Goal: Task Accomplishment & Management: Manage account settings

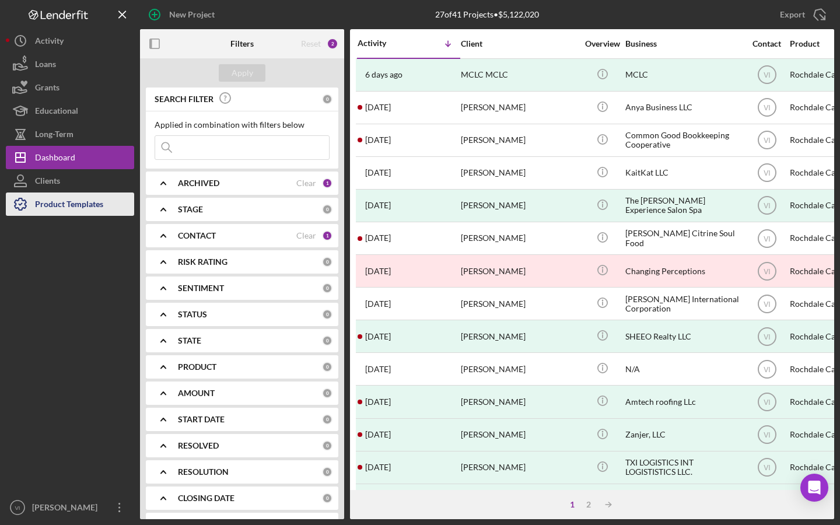
click at [71, 208] on div "Product Templates" at bounding box center [69, 205] width 68 height 26
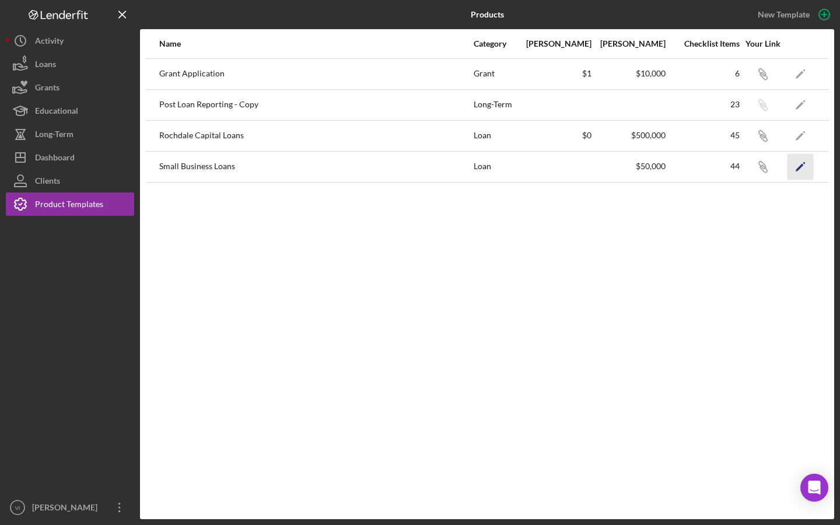
click at [803, 162] on icon "Icon/Edit" at bounding box center [800, 166] width 26 height 26
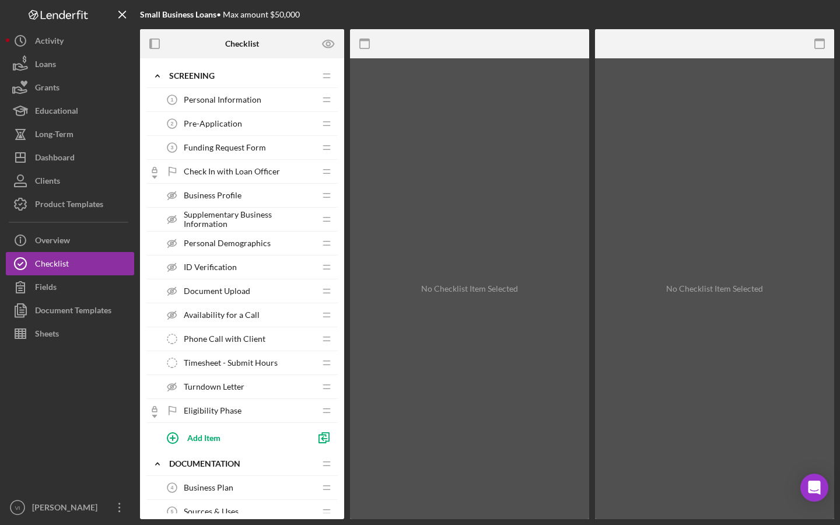
click at [212, 424] on div "Add Item" at bounding box center [247, 437] width 181 height 29
click at [212, 412] on span "Eligibility Phase" at bounding box center [213, 410] width 58 height 9
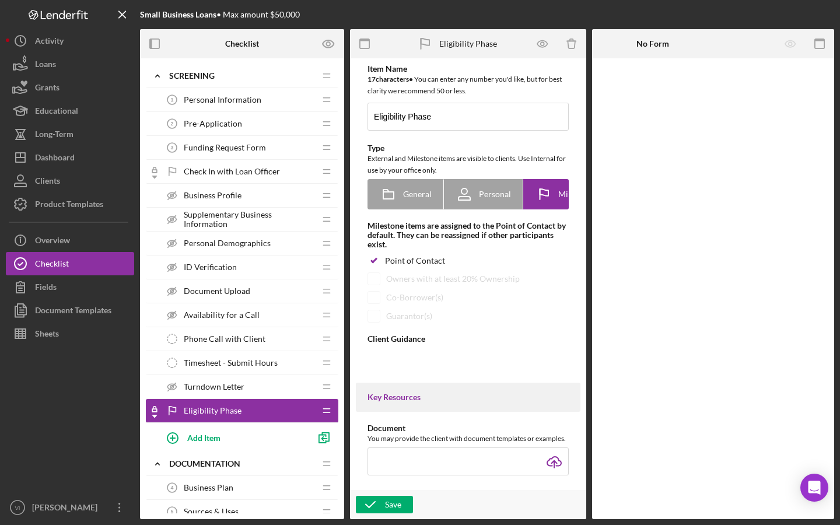
type textarea "<div>When this item is marked as complete, it means that you have completed the…"
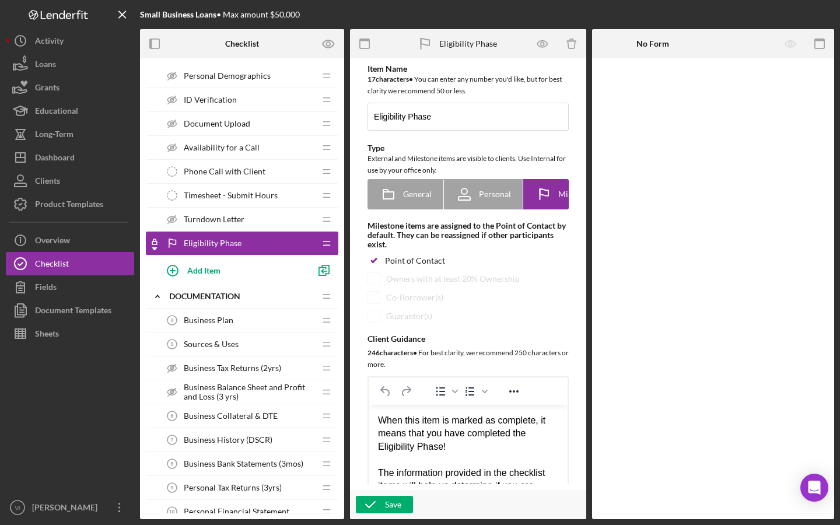
scroll to position [128, 0]
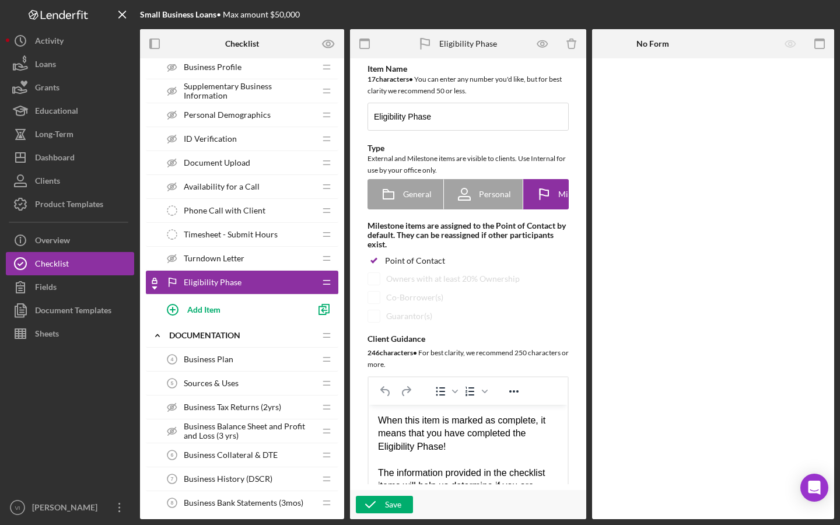
click at [235, 363] on div "Business Plan 4 Business Plan" at bounding box center [237, 359] width 155 height 23
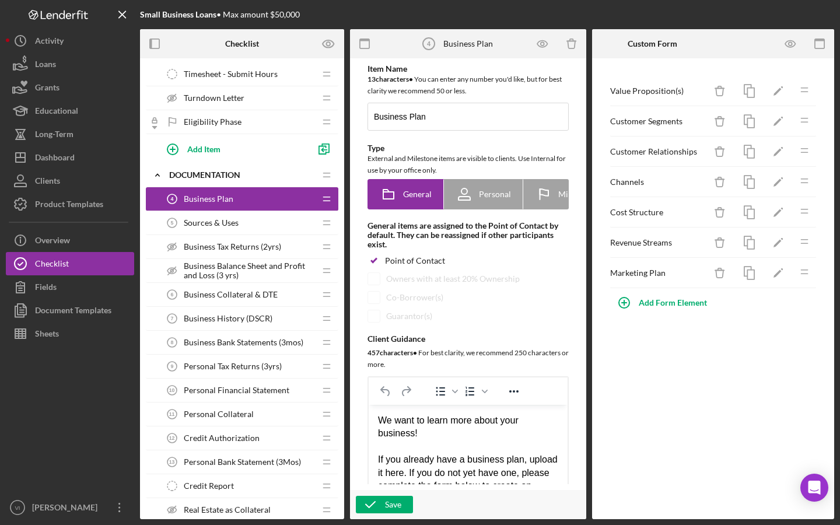
scroll to position [289, 0]
click at [263, 300] on div "Business Collateral & DTE 6 Business Collateral & DTE" at bounding box center [237, 293] width 155 height 23
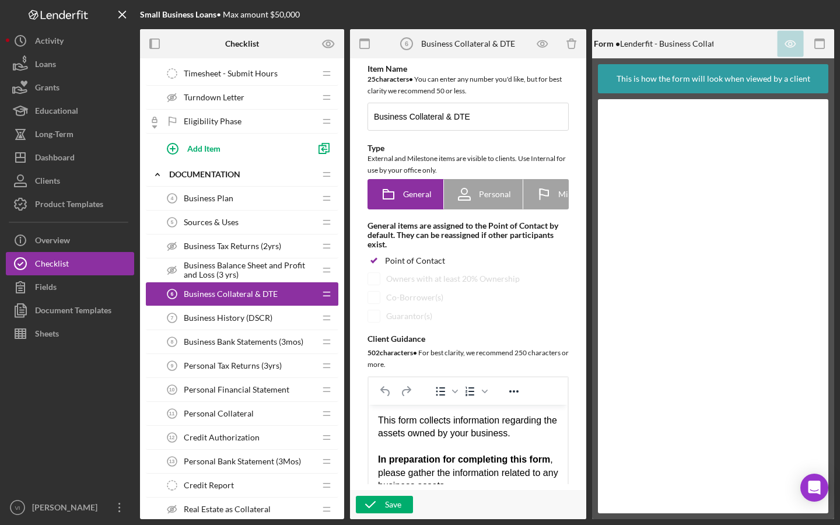
click at [249, 322] on div "Business History (DSCR) 7 Business History (DSCR)" at bounding box center [237, 317] width 155 height 23
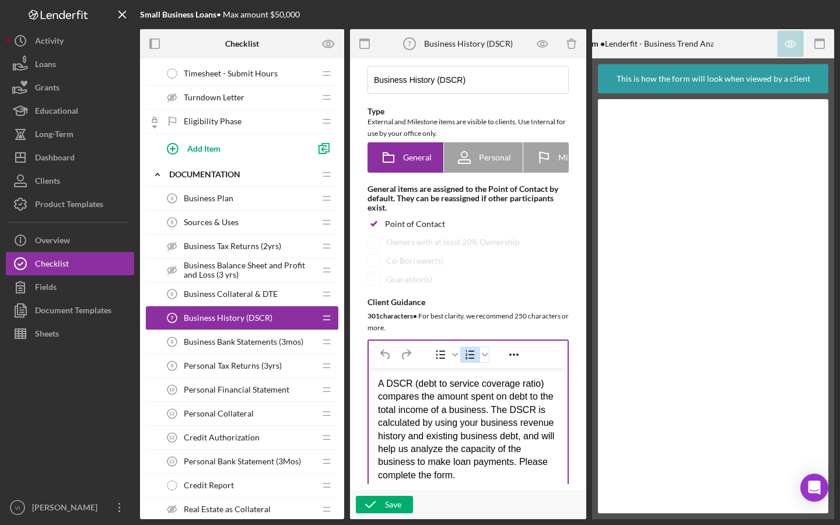
scroll to position [61, 0]
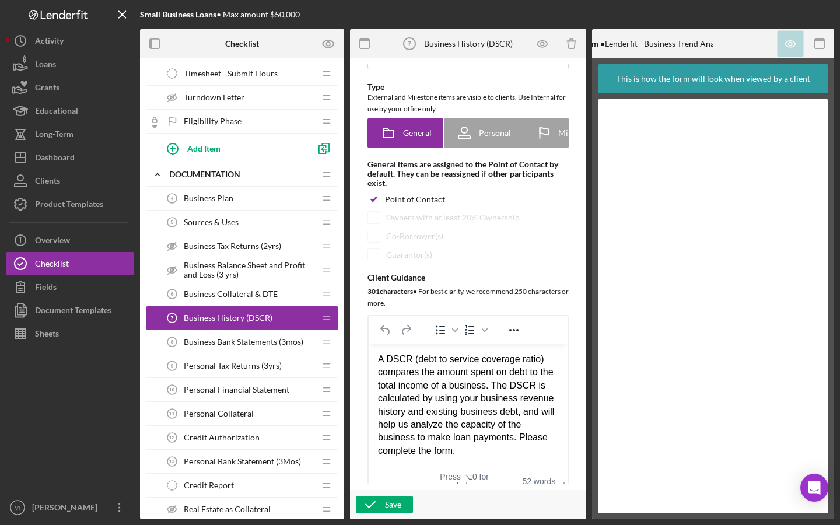
click at [239, 337] on span "Business Bank Statements (3mos)" at bounding box center [244, 341] width 120 height 9
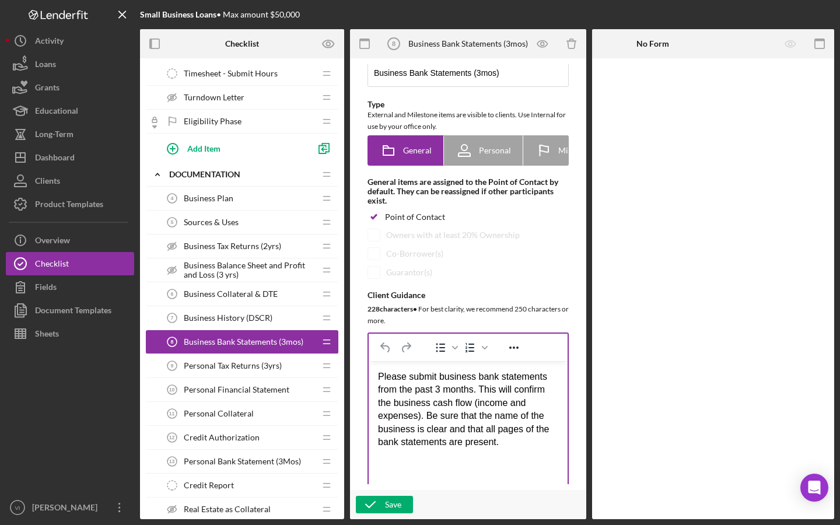
scroll to position [67, 0]
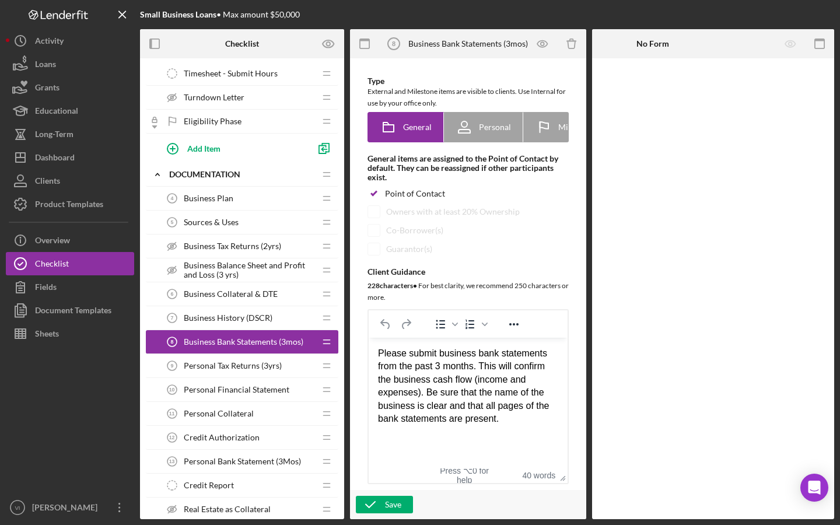
click at [305, 380] on div "Personal Financial Statement 10 Personal Financial Statement" at bounding box center [237, 389] width 155 height 23
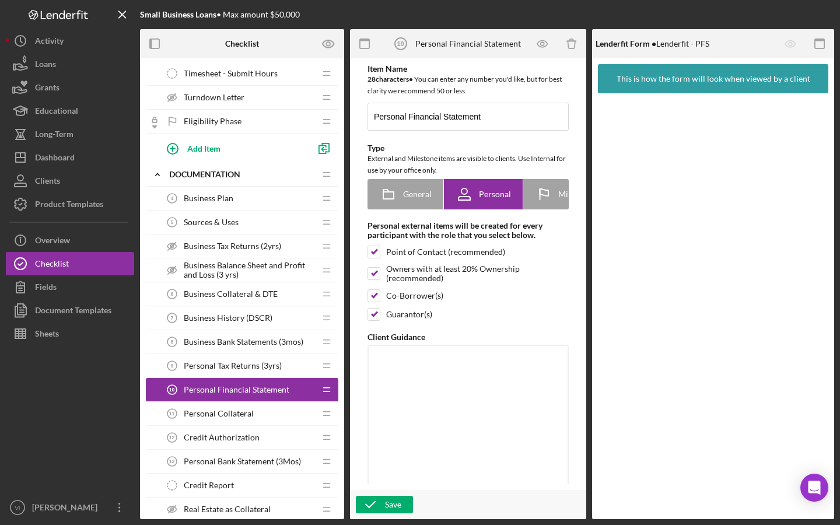
click at [307, 371] on div "Personal Tax Returns (3yrs) 9 Personal Tax Returns (3yrs)" at bounding box center [237, 365] width 155 height 23
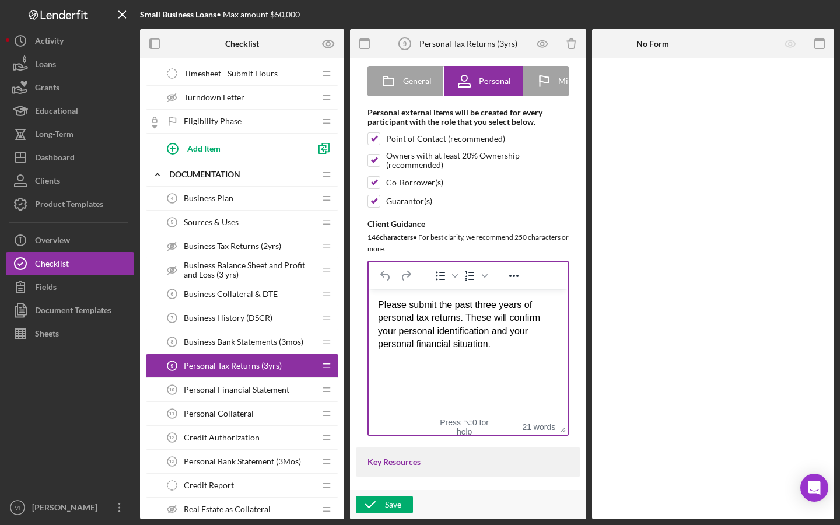
scroll to position [156, 0]
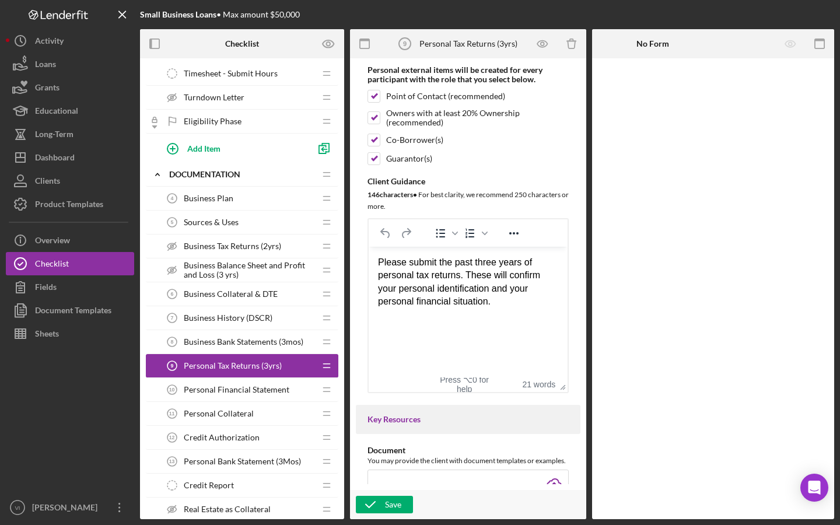
click at [274, 382] on div "Personal Financial Statement 10 Personal Financial Statement" at bounding box center [237, 389] width 155 height 23
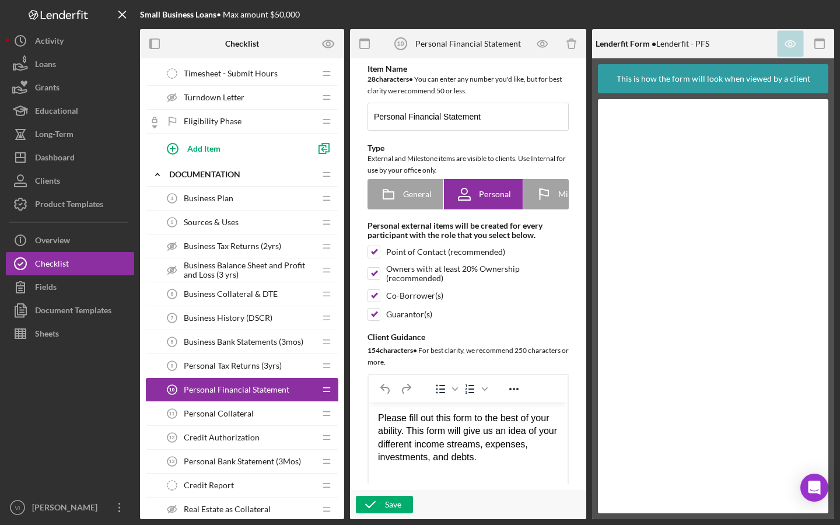
click at [225, 411] on span "Personal Collateral" at bounding box center [219, 413] width 70 height 9
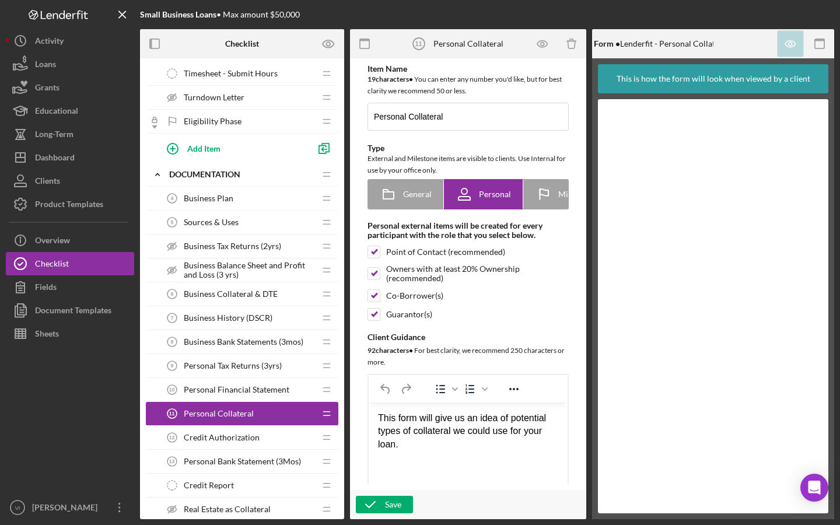
click at [222, 438] on span "Credit Authorization" at bounding box center [222, 437] width 76 height 9
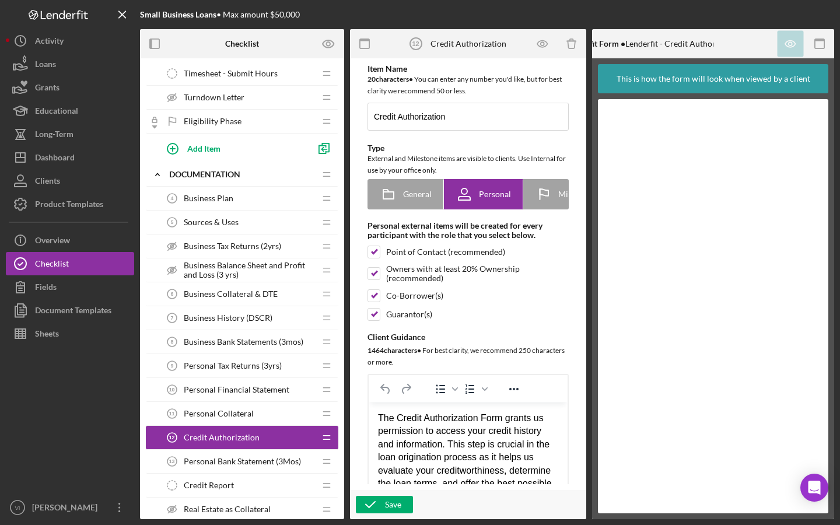
click at [222, 424] on div "Personal Collateral 11 Personal Collateral" at bounding box center [237, 413] width 155 height 23
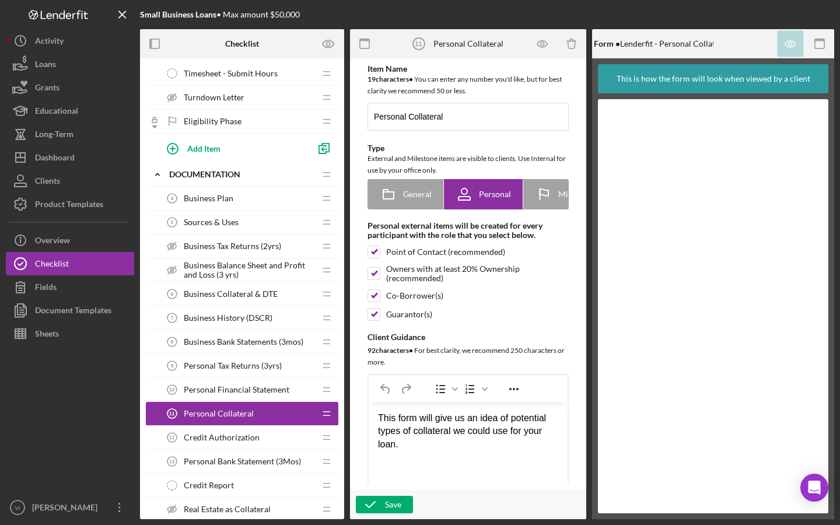
click at [237, 436] on span "Credit Authorization" at bounding box center [222, 437] width 76 height 9
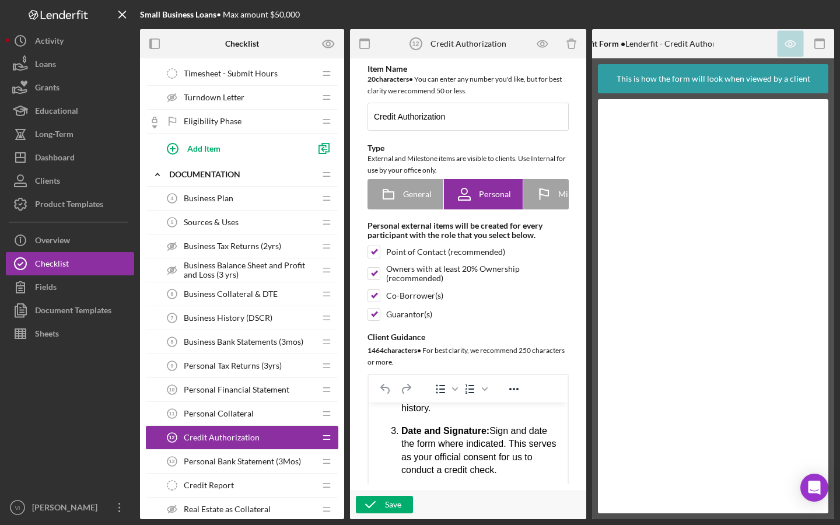
scroll to position [294, 0]
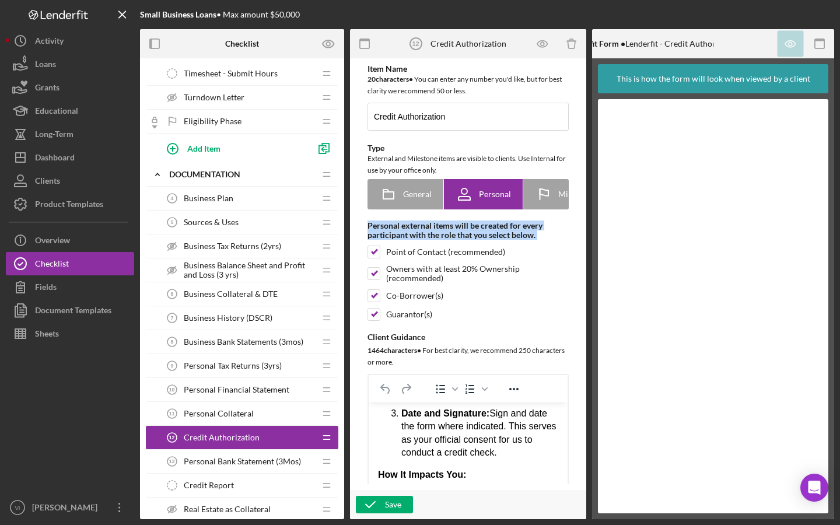
drag, startPoint x: 580, startPoint y: 181, endPoint x: 577, endPoint y: 275, distance: 93.9
click at [577, 275] on div "Item Name 20 character s • You can enter any number you'd like, but for best cl…" at bounding box center [468, 288] width 236 height 461
click at [556, 280] on div "Owners with at least 20% Ownership (recommended)" at bounding box center [477, 273] width 183 height 19
checkbox input "false"
click at [285, 421] on div "Personal Collateral 11 Personal Collateral" at bounding box center [237, 413] width 155 height 23
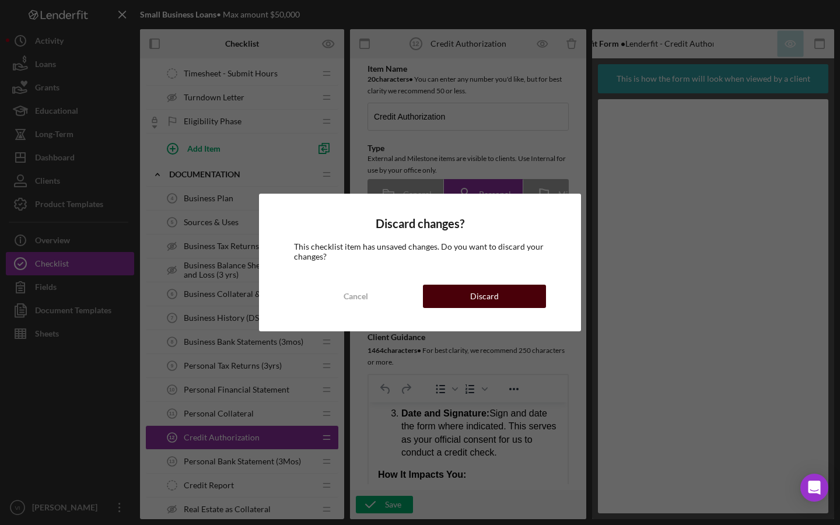
click at [473, 298] on div "Discard" at bounding box center [484, 296] width 29 height 23
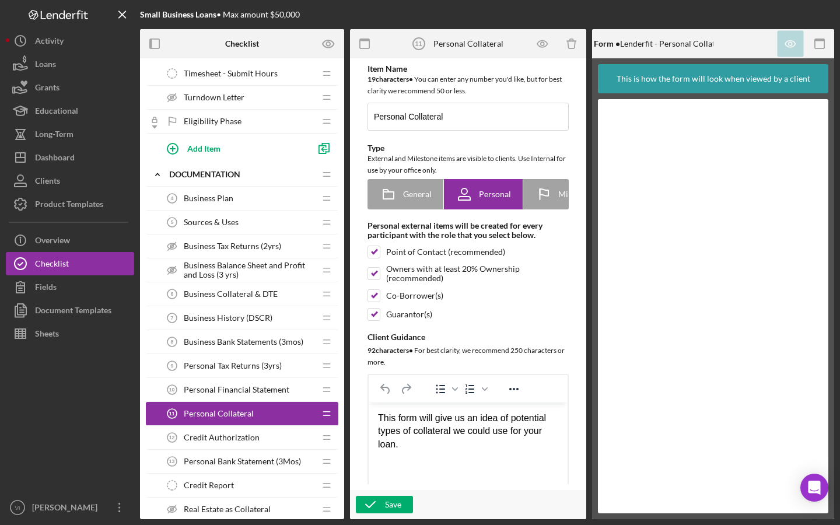
click at [232, 438] on span "Credit Authorization" at bounding box center [222, 437] width 76 height 9
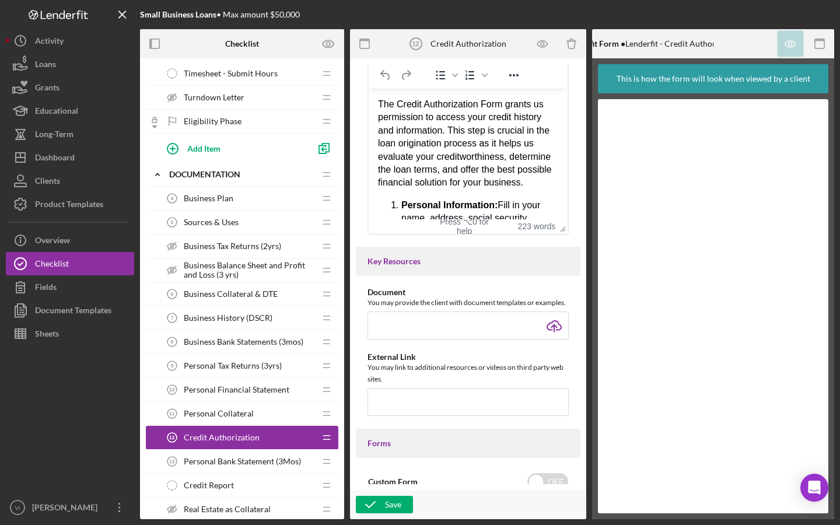
scroll to position [303, 0]
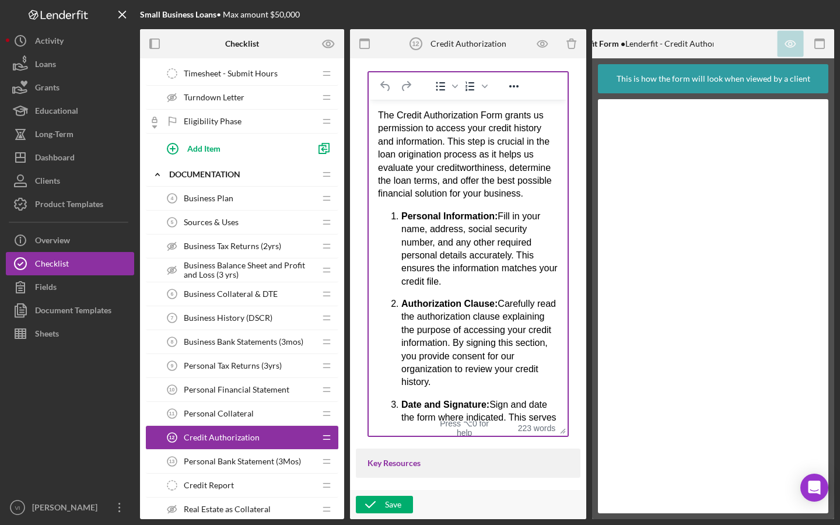
drag, startPoint x: 560, startPoint y: 245, endPoint x: 543, endPoint y: 469, distance: 225.2
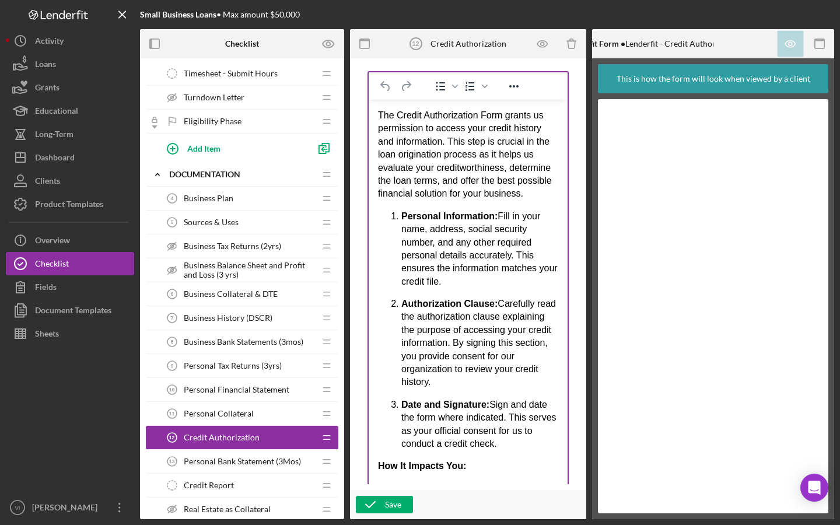
drag, startPoint x: 562, startPoint y: 467, endPoint x: 559, endPoint y: 515, distance: 48.5
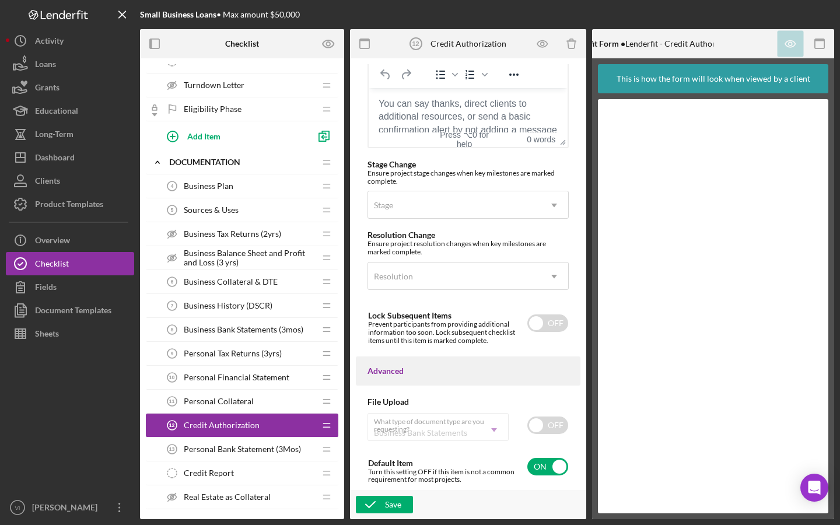
scroll to position [1197, 0]
click at [275, 452] on span "Personal Bank Statement (3Mos)" at bounding box center [242, 448] width 117 height 9
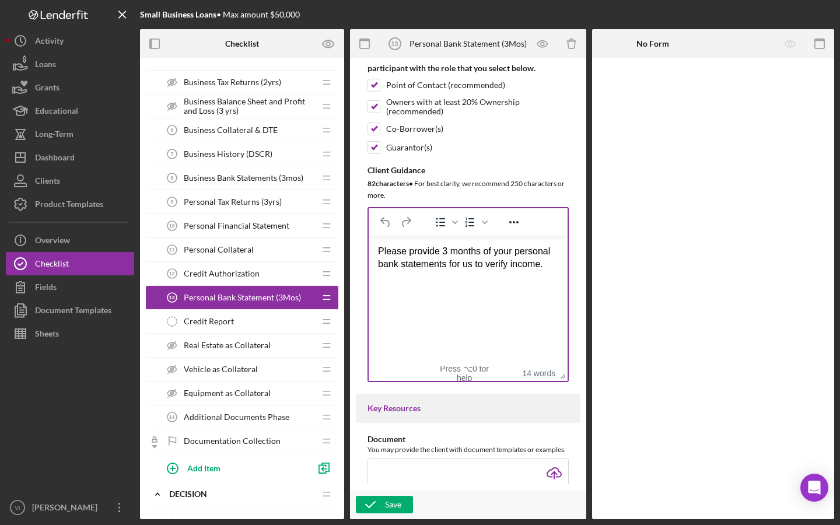
scroll to position [238, 0]
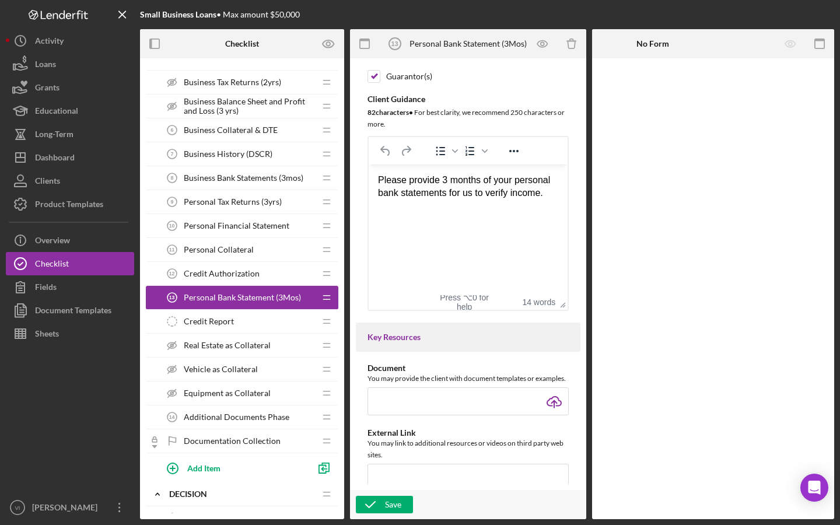
click at [239, 325] on div "Credit Report Credit Report" at bounding box center [237, 321] width 155 height 23
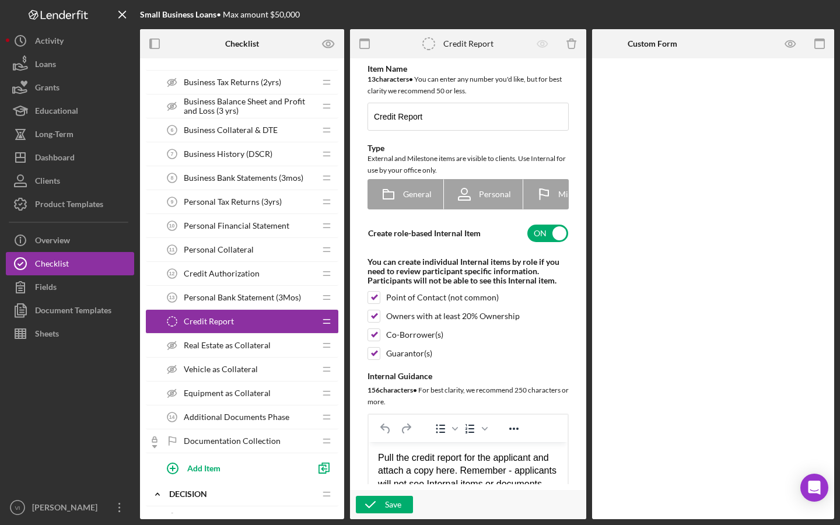
click at [244, 344] on span "Real Estate as Collateral" at bounding box center [227, 345] width 87 height 9
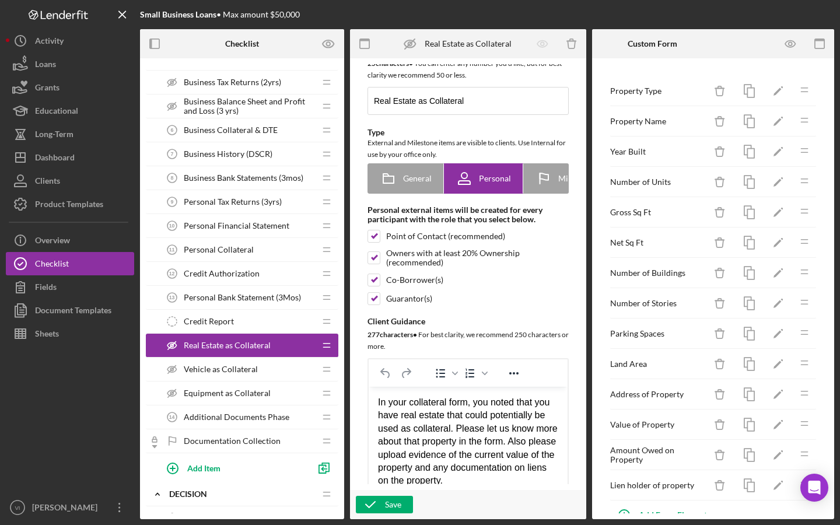
scroll to position [11, 0]
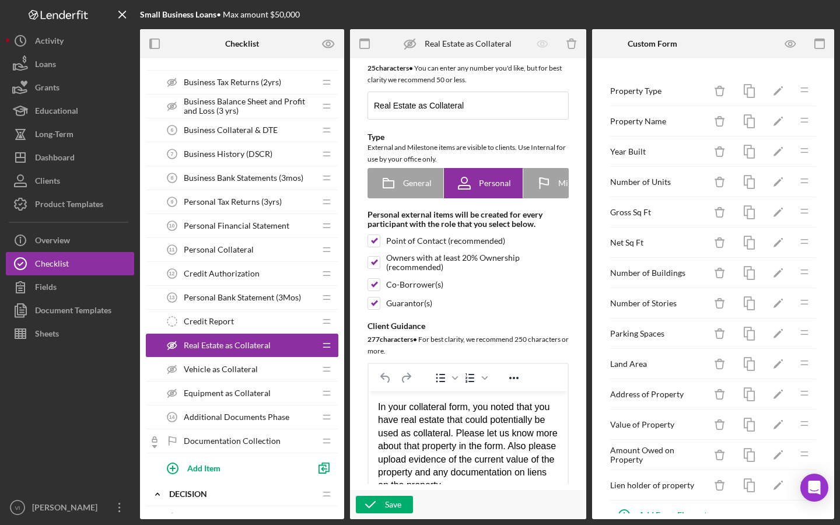
click at [240, 376] on div "Vehicle as Collateral Vehicle as Collateral" at bounding box center [237, 368] width 155 height 23
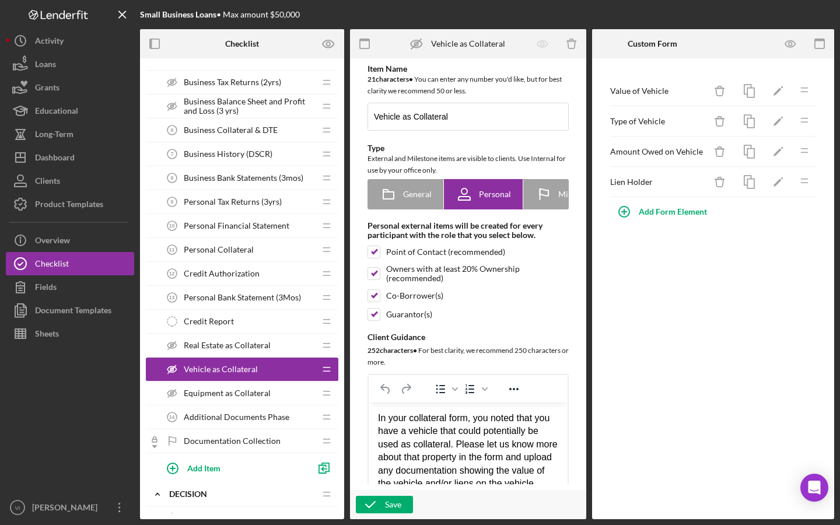
click at [255, 401] on div "Equipment as Collateral Equipment as Collateral" at bounding box center [237, 392] width 155 height 23
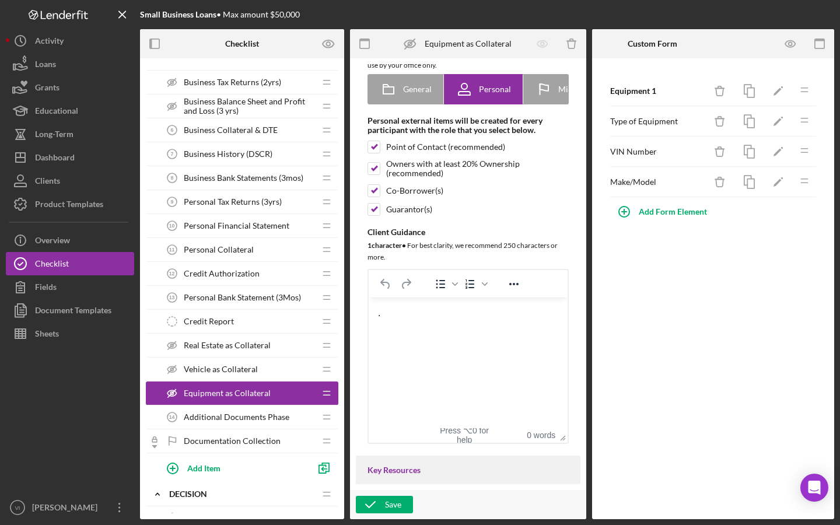
scroll to position [138, 0]
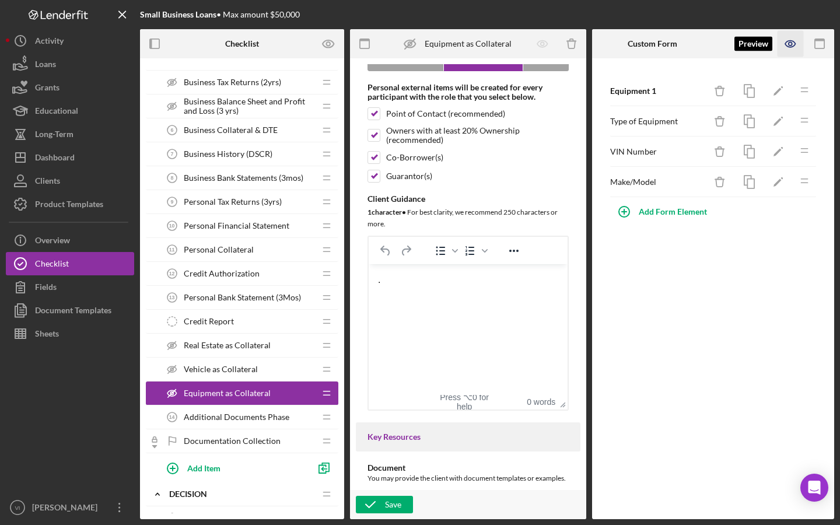
click at [794, 33] on icon "button" at bounding box center [790, 44] width 26 height 26
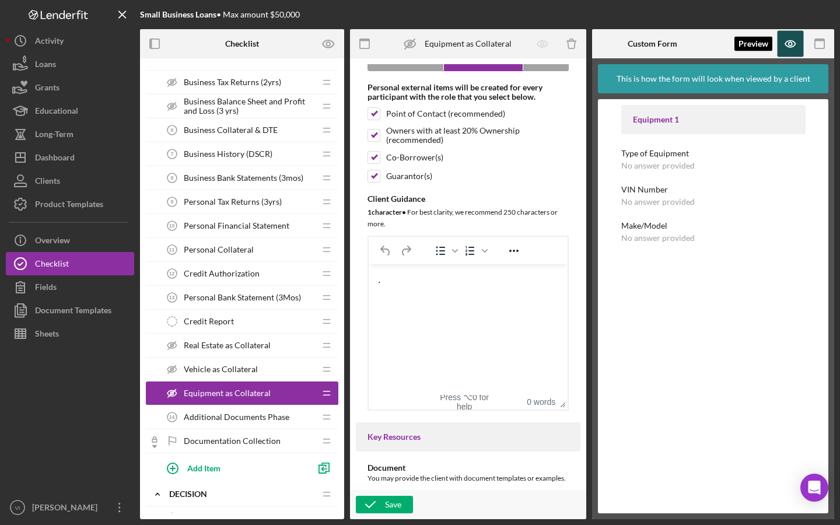
click at [786, 55] on icon "button" at bounding box center [790, 44] width 26 height 26
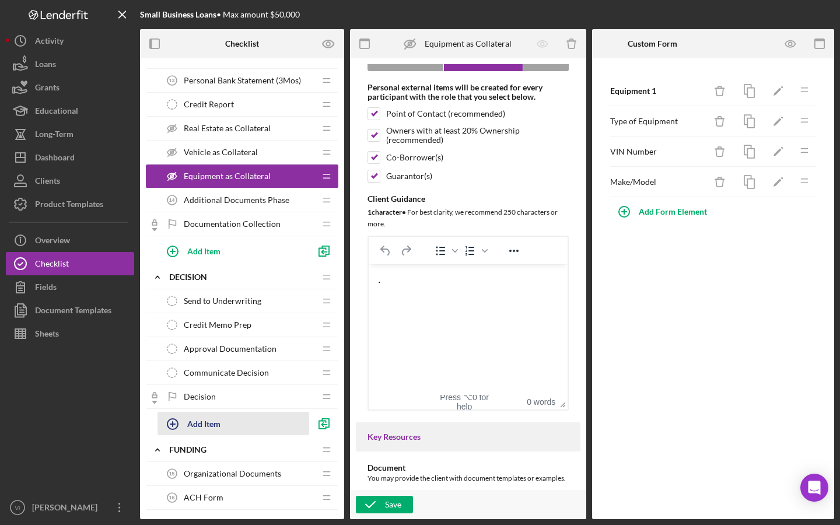
scroll to position [668, 0]
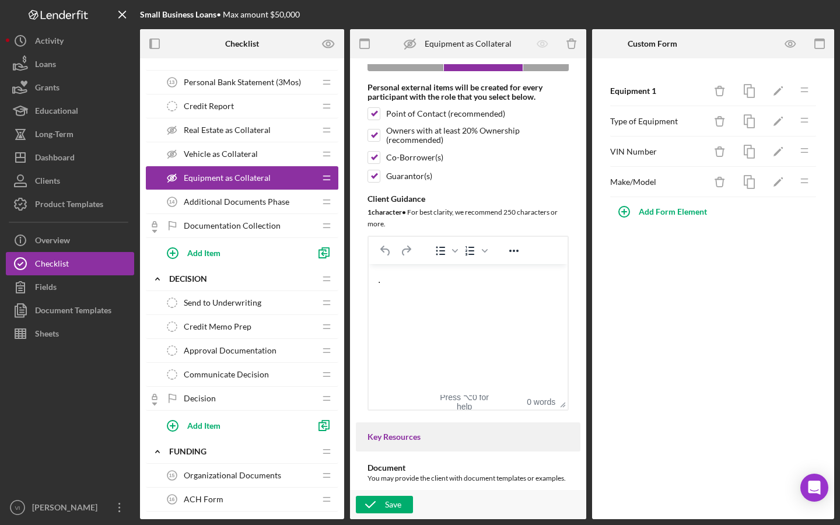
click at [281, 208] on div "Additional Documents Phase 14 Additional Documents Phase" at bounding box center [237, 201] width 155 height 23
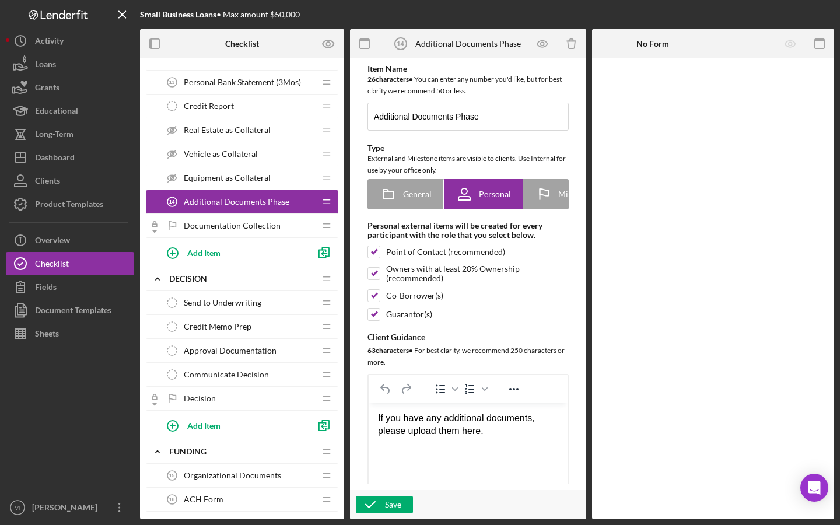
click at [294, 166] on div "Equipment as Collateral Equipment as Collateral" at bounding box center [237, 177] width 155 height 23
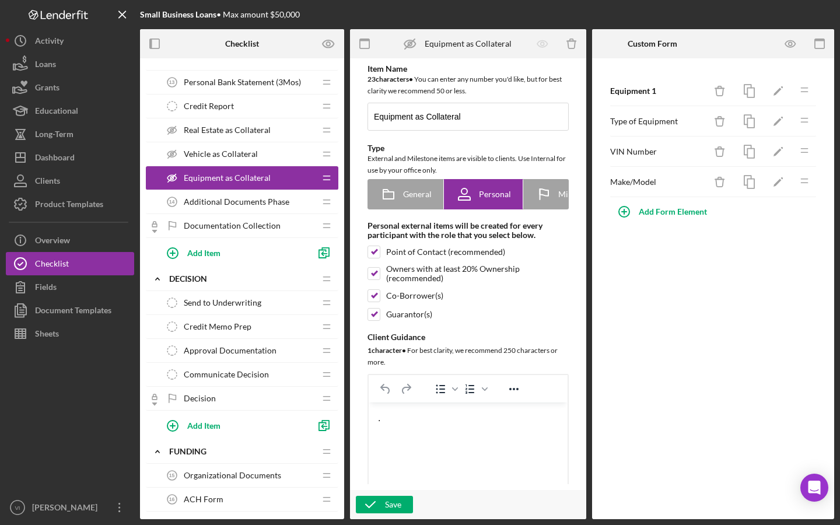
click at [273, 156] on div "Vehicle as Collateral Vehicle as Collateral" at bounding box center [237, 153] width 155 height 23
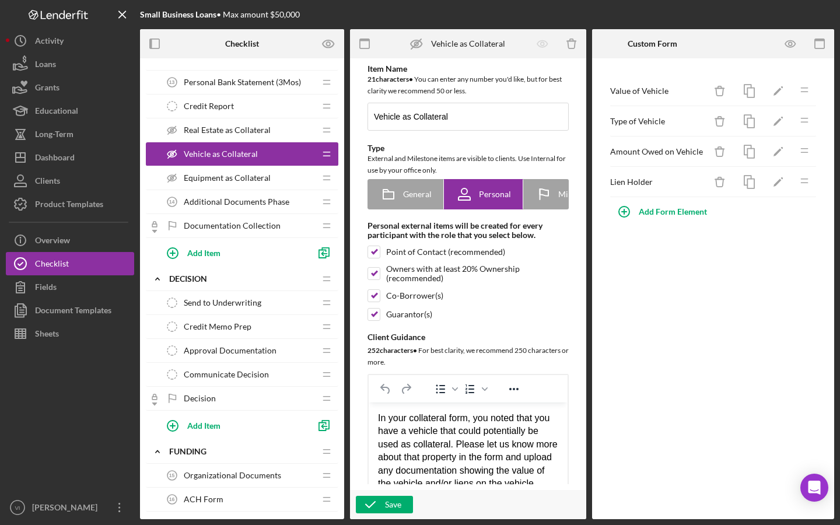
click at [276, 139] on div "Real Estate as Collateral Real Estate as Collateral" at bounding box center [237, 129] width 155 height 23
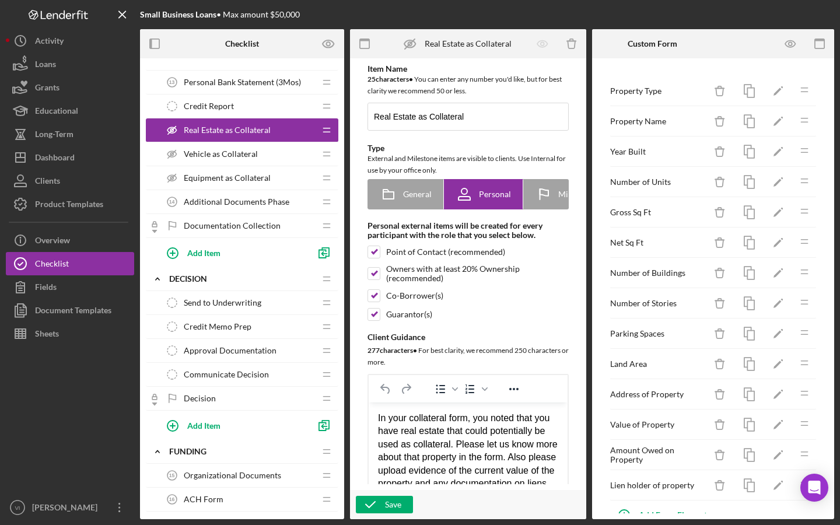
click at [262, 176] on span "Equipment as Collateral" at bounding box center [227, 177] width 87 height 9
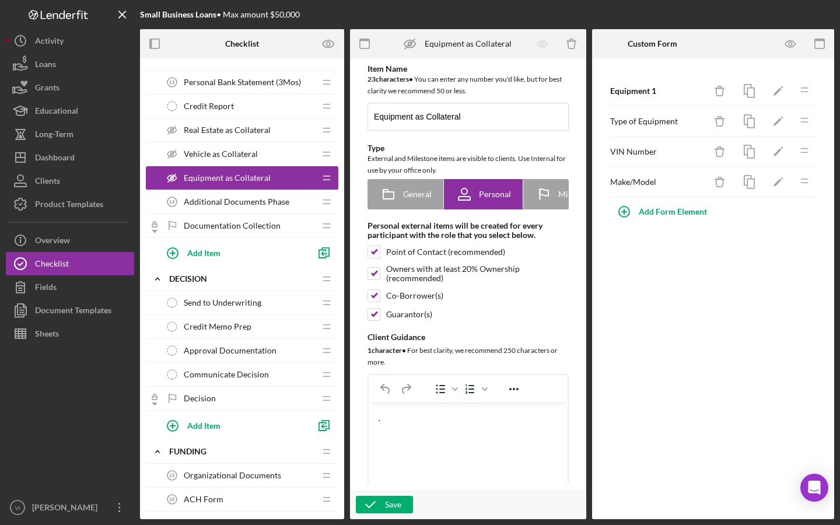
click at [261, 153] on div "Vehicle as Collateral Vehicle as Collateral" at bounding box center [237, 153] width 155 height 23
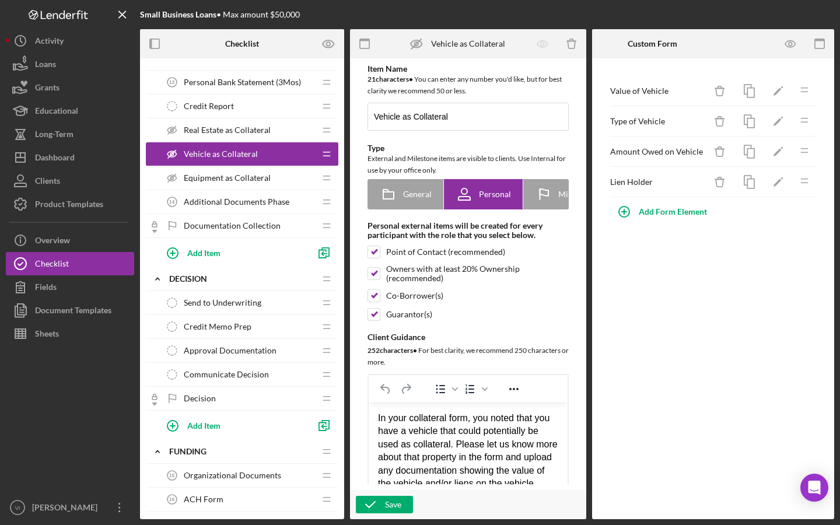
click at [267, 136] on div "Real Estate as Collateral Real Estate as Collateral" at bounding box center [237, 129] width 155 height 23
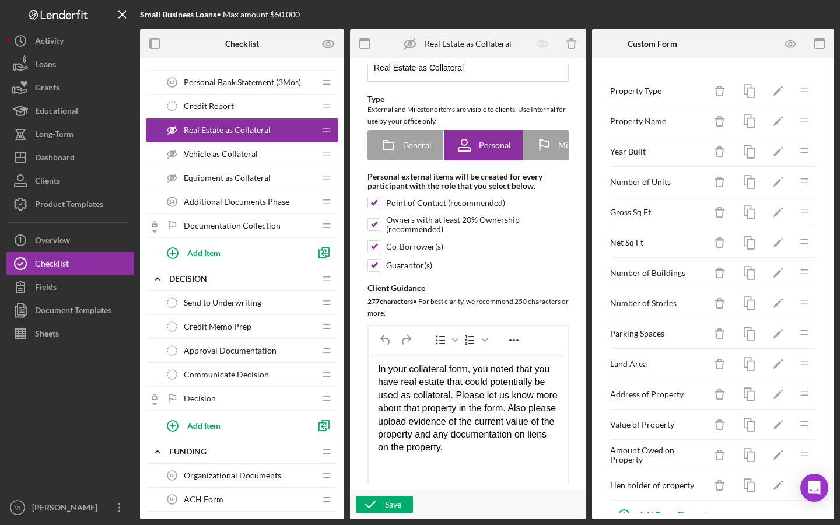
scroll to position [54, 0]
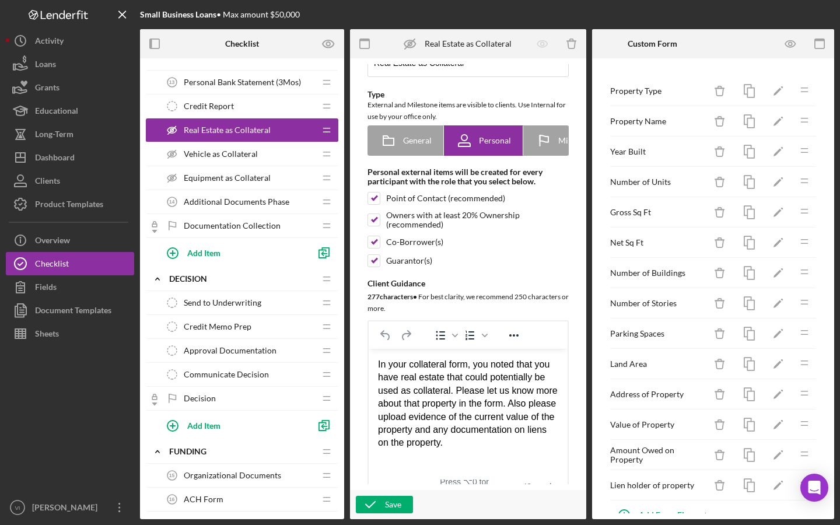
click at [397, 420] on div "In your collateral form, you noted that you have real estate that could potenti…" at bounding box center [468, 403] width 180 height 92
click at [392, 417] on div "In your collateral form, you noted that you have real estate that could potenti…" at bounding box center [468, 403] width 180 height 92
click at [383, 435] on div "In your collateral form, you noted that you have real estate that could potenti…" at bounding box center [468, 403] width 180 height 92
click at [390, 435] on div "In your collateral form, you noted that you have real estate that could potenti…" at bounding box center [468, 403] width 180 height 92
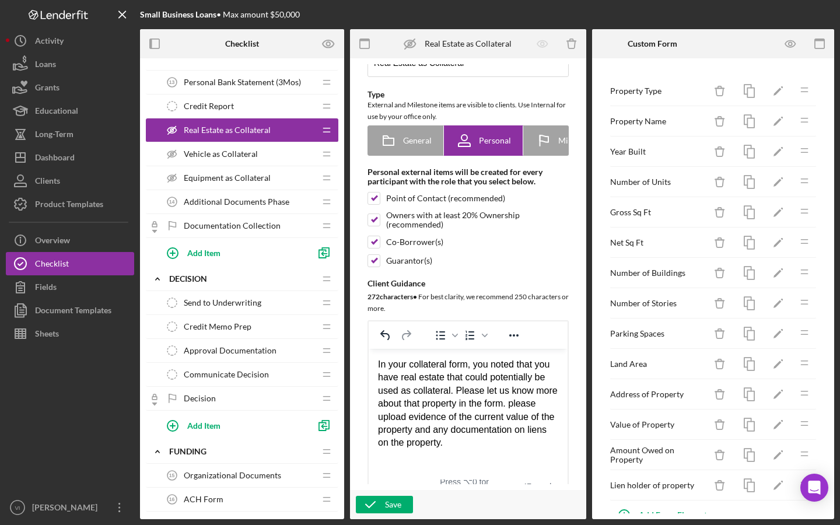
click at [525, 447] on div "In your collateral form, you noted that you have real estate that could potenti…" at bounding box center [468, 403] width 180 height 92
click at [408, 414] on div "In your collateral form, you noted that you have real estate that could potenti…" at bounding box center [468, 403] width 180 height 92
click at [381, 422] on div "In your collateral form, you noted that you have real estate that could potenti…" at bounding box center [468, 403] width 180 height 92
click at [384, 514] on div "Save" at bounding box center [468, 504] width 236 height 29
click at [384, 505] on icon "button" at bounding box center [370, 504] width 29 height 29
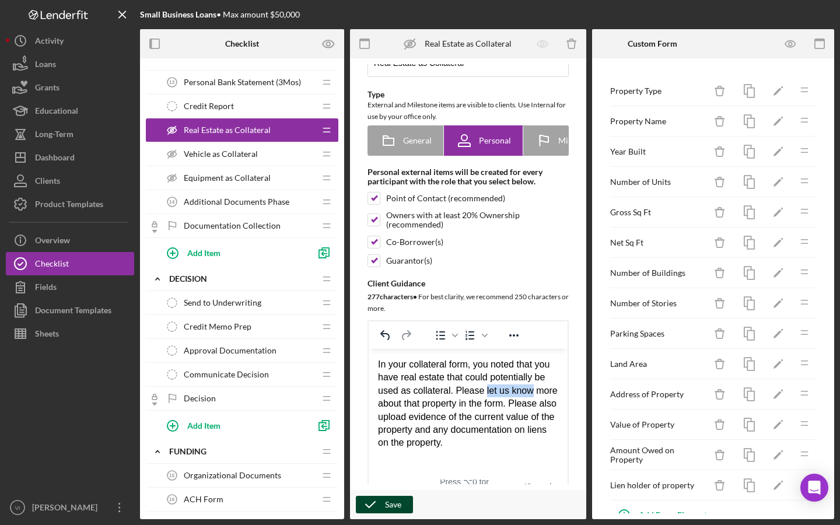
drag, startPoint x: 487, startPoint y: 391, endPoint x: 534, endPoint y: 390, distance: 46.1
click at [534, 390] on div "In your collateral form, you noted that you have real estate that could potenti…" at bounding box center [468, 403] width 180 height 92
click at [280, 157] on div "Vehicle as Collateral Vehicle as Collateral" at bounding box center [237, 153] width 155 height 23
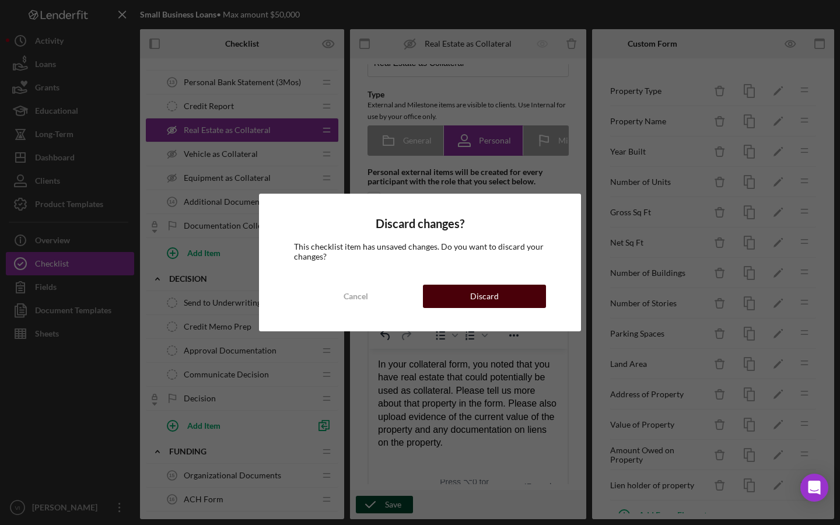
click at [472, 295] on div "Discard" at bounding box center [484, 296] width 29 height 23
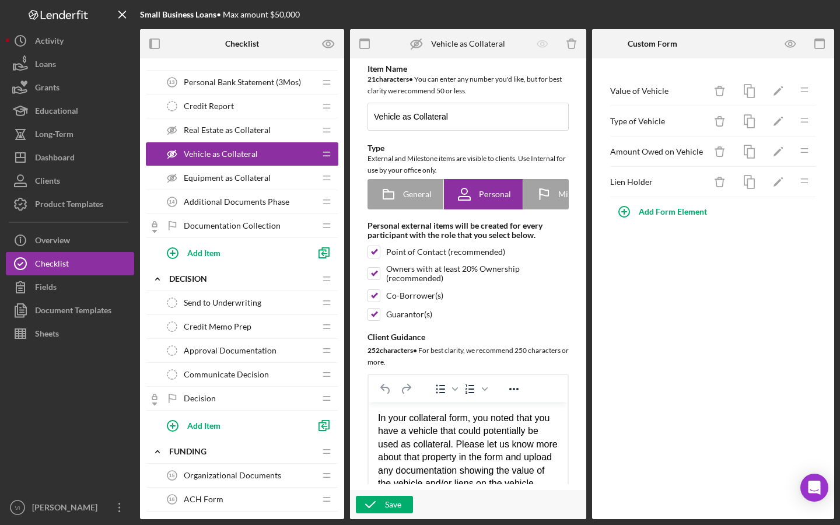
click at [306, 135] on div "Real Estate as Collateral Real Estate as Collateral" at bounding box center [237, 129] width 155 height 23
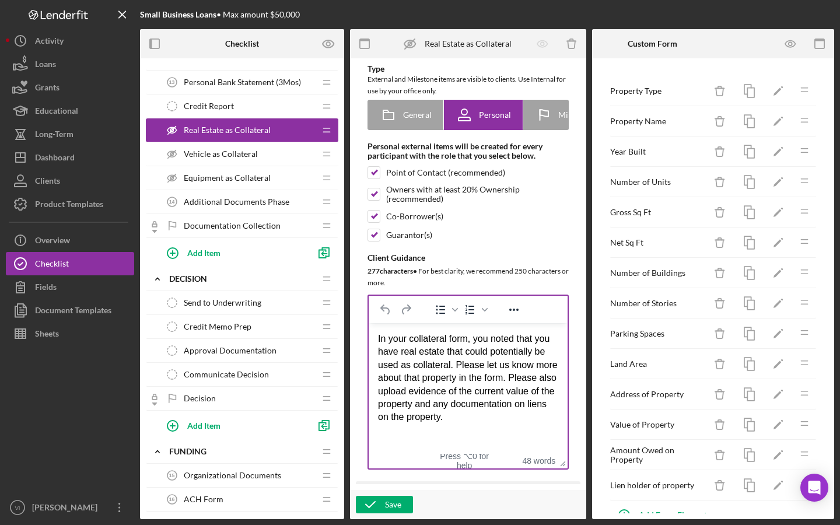
scroll to position [88, 0]
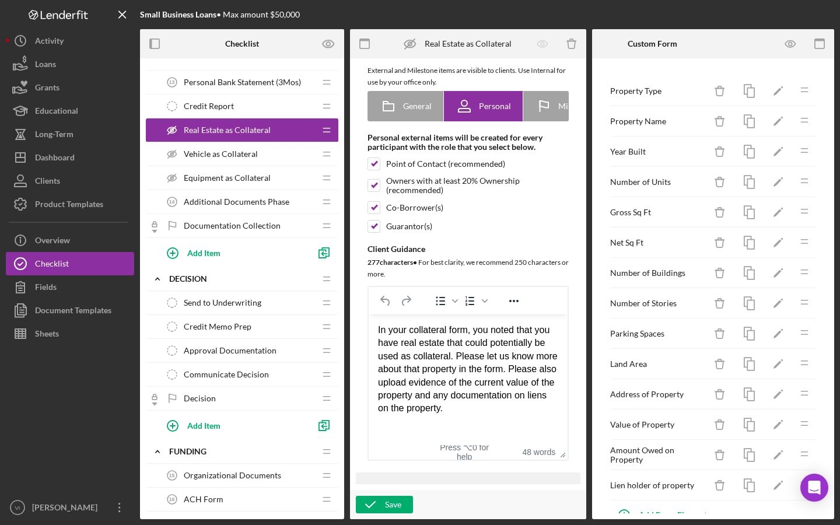
click at [268, 152] on div "Vehicle as Collateral Vehicle as Collateral" at bounding box center [237, 153] width 155 height 23
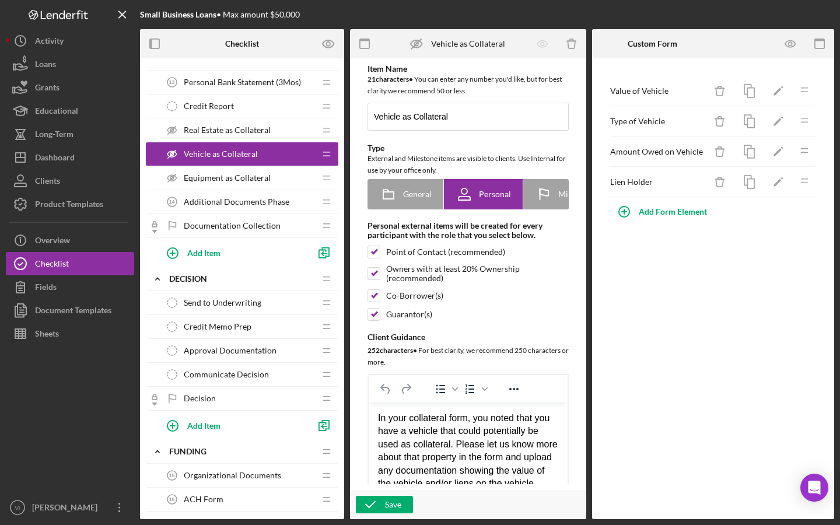
click at [258, 177] on span "Equipment as Collateral" at bounding box center [227, 177] width 87 height 9
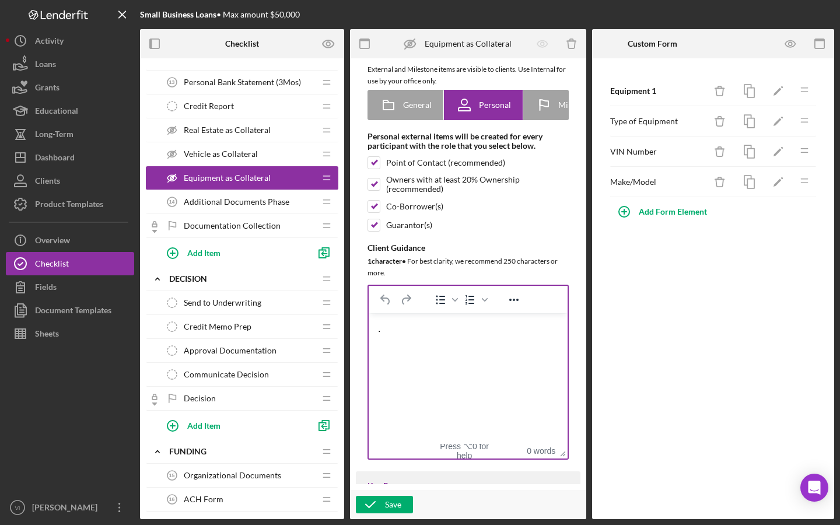
scroll to position [92, 0]
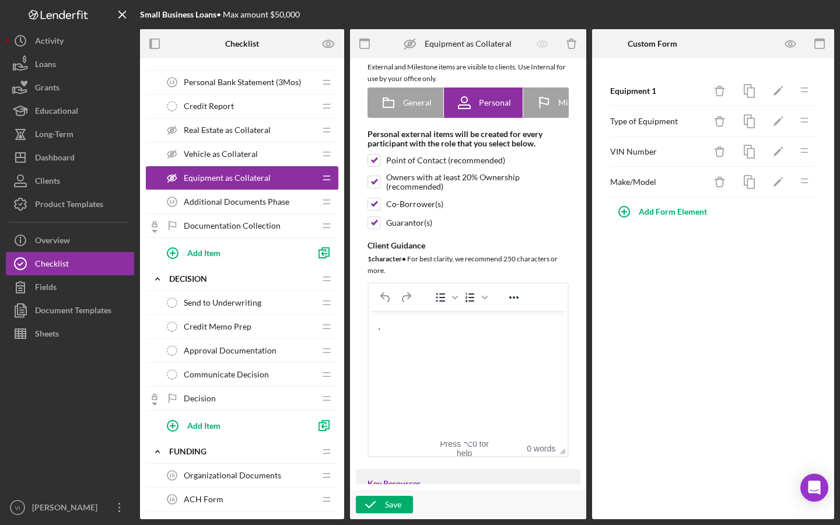
click at [222, 152] on span "Vehicle as Collateral" at bounding box center [221, 153] width 74 height 9
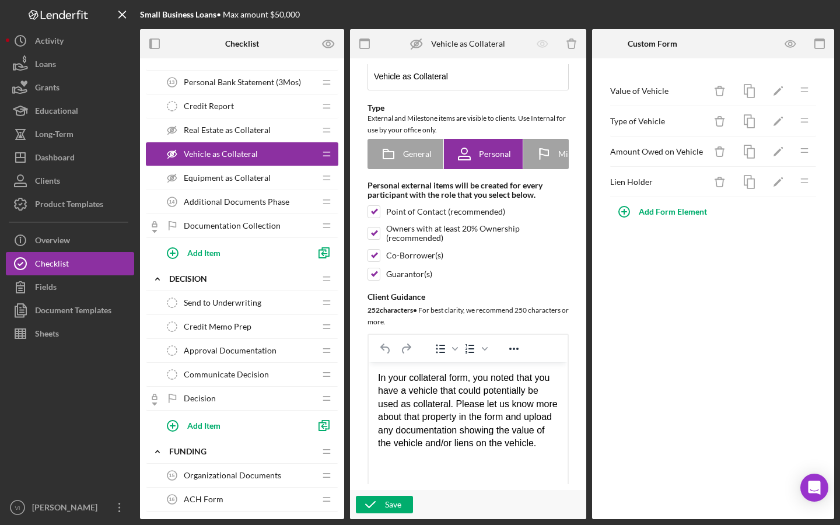
scroll to position [49, 0]
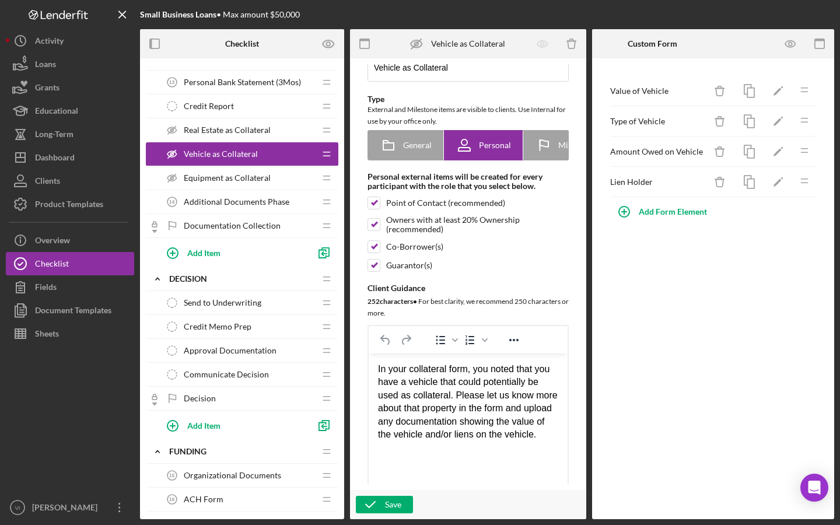
click at [252, 184] on div "Equipment as Collateral Equipment as Collateral" at bounding box center [237, 177] width 155 height 23
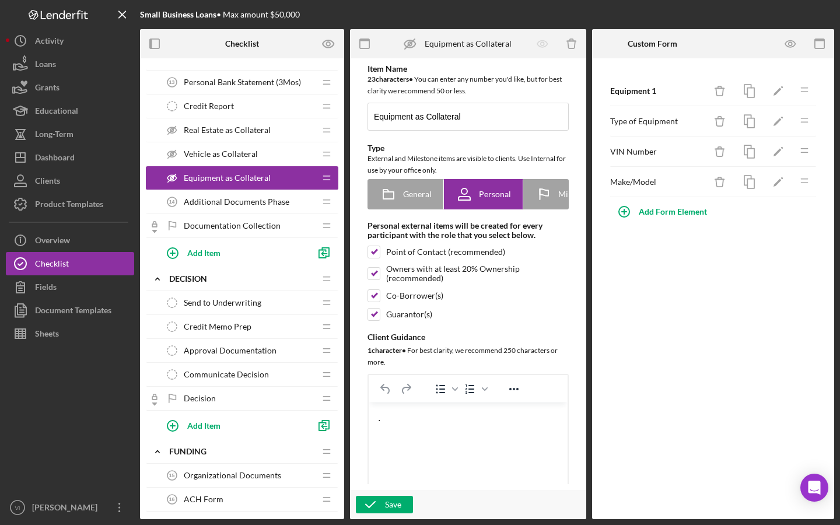
click at [405, 423] on div "." at bounding box center [468, 417] width 180 height 13
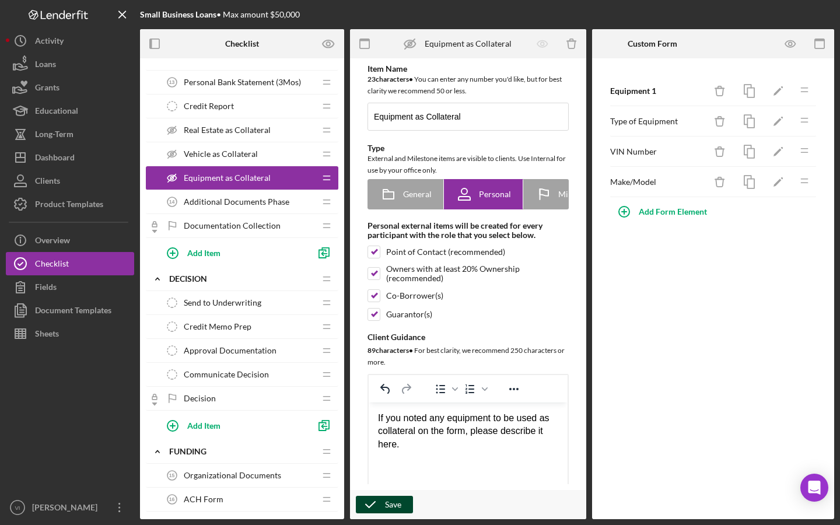
click at [402, 499] on button "Save" at bounding box center [384, 504] width 57 height 17
click at [778, 92] on polygon "button" at bounding box center [777, 92] width 8 height 8
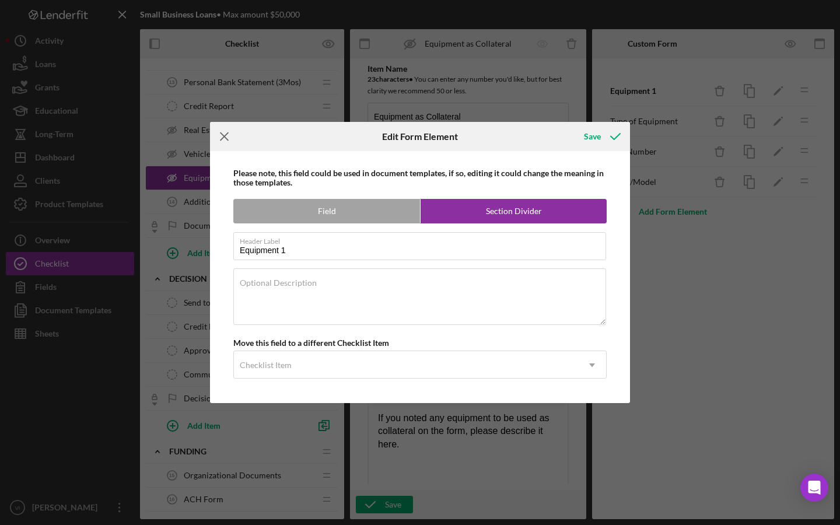
click at [221, 145] on icon "Icon/Menu Close" at bounding box center [224, 136] width 29 height 29
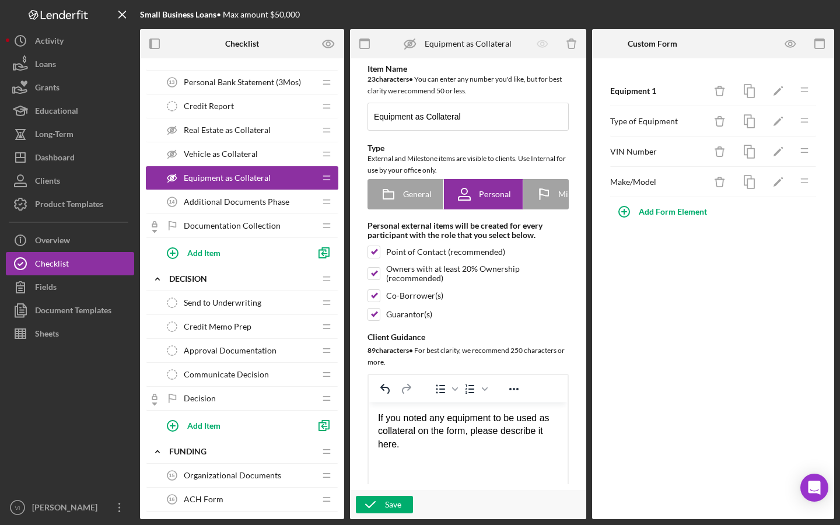
click at [791, 60] on div "Equipment 1 Icon/Delete Icon/Edit Icon/Drag Type of Equipment Icon/Delete Icon/…" at bounding box center [713, 288] width 242 height 461
click at [791, 51] on icon "button" at bounding box center [790, 44] width 26 height 26
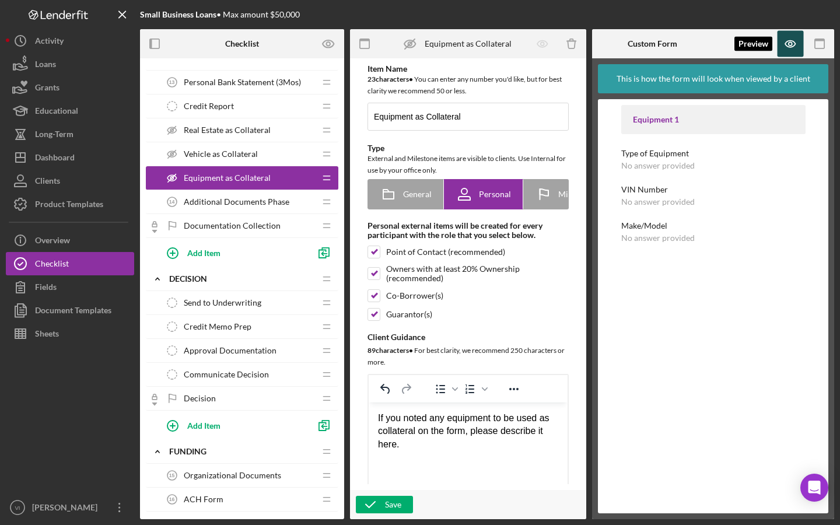
click at [790, 43] on icon "button" at bounding box center [789, 43] width 3 height 3
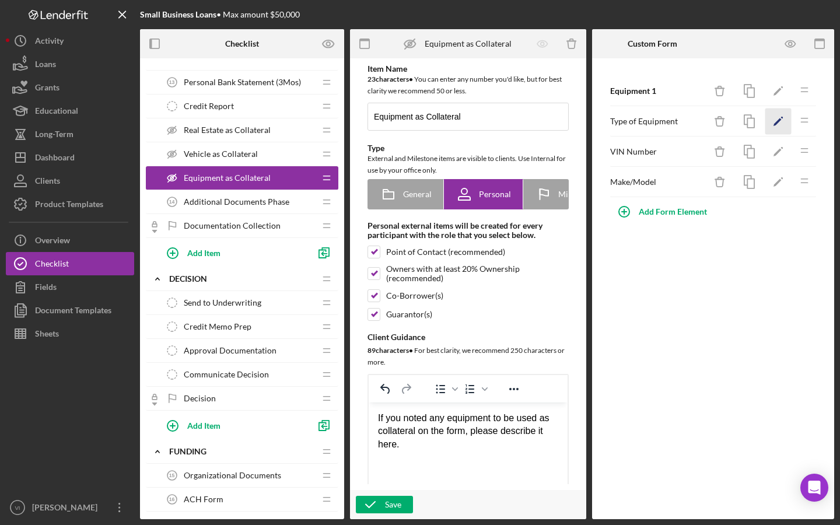
click at [773, 127] on icon "Icon/Edit" at bounding box center [778, 121] width 26 height 26
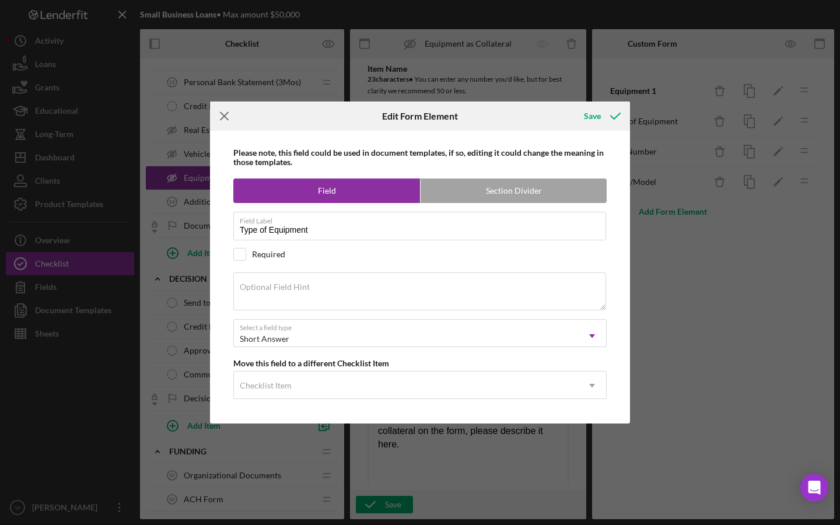
click at [224, 107] on icon "Icon/Menu Close" at bounding box center [224, 115] width 29 height 29
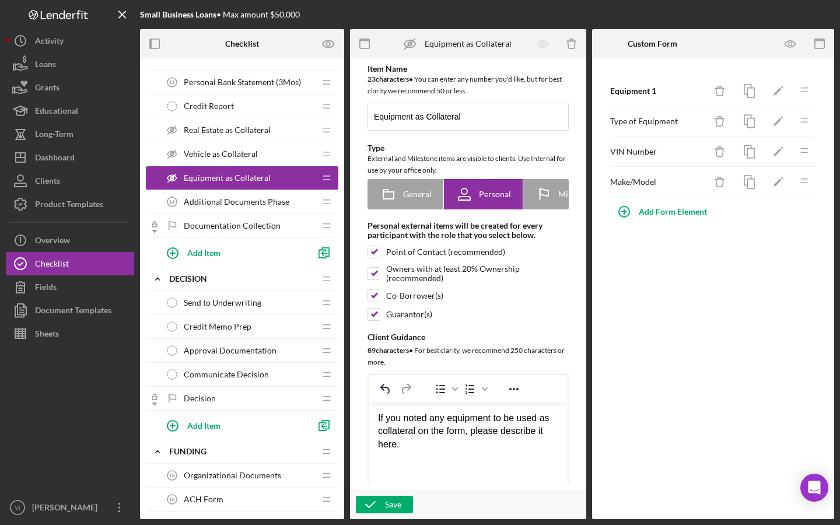
click at [763, 158] on div "VIN Number Icon/Delete Icon/Edit Icon/Drag" at bounding box center [712, 151] width 207 height 30
click at [770, 157] on icon "Icon/Edit" at bounding box center [778, 152] width 26 height 26
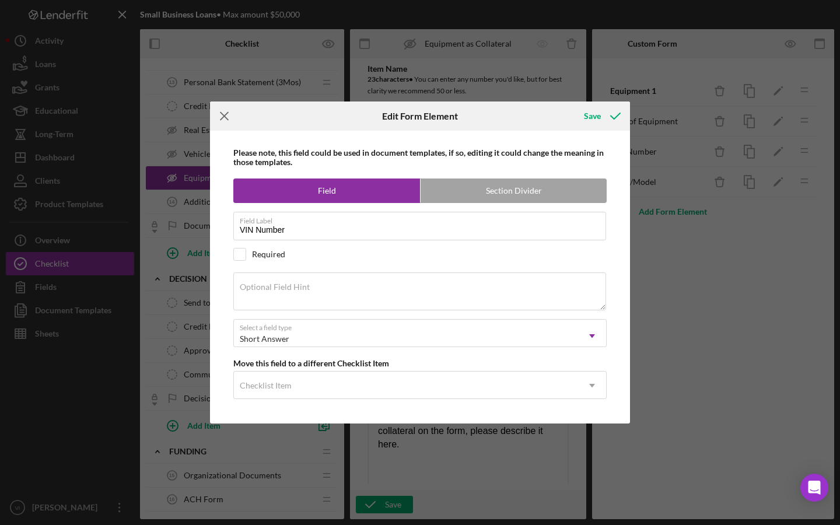
click at [232, 115] on icon "Icon/Menu Close" at bounding box center [224, 115] width 29 height 29
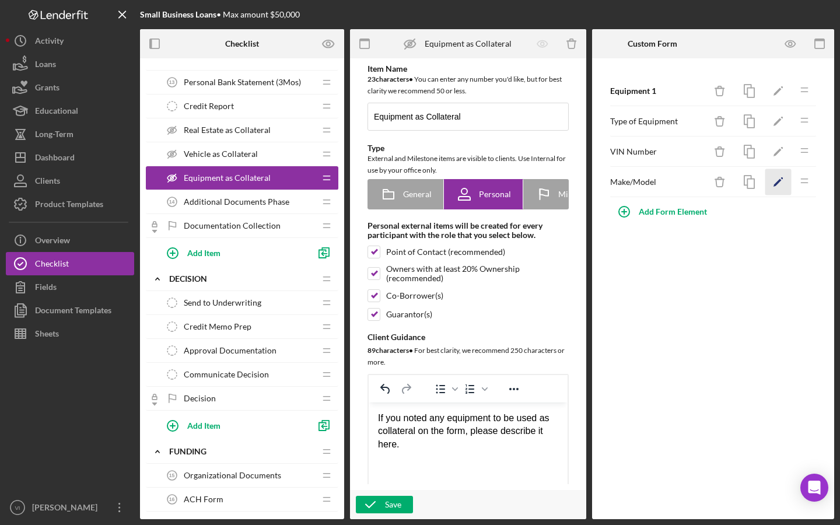
click at [783, 188] on icon "Icon/Edit" at bounding box center [778, 182] width 26 height 26
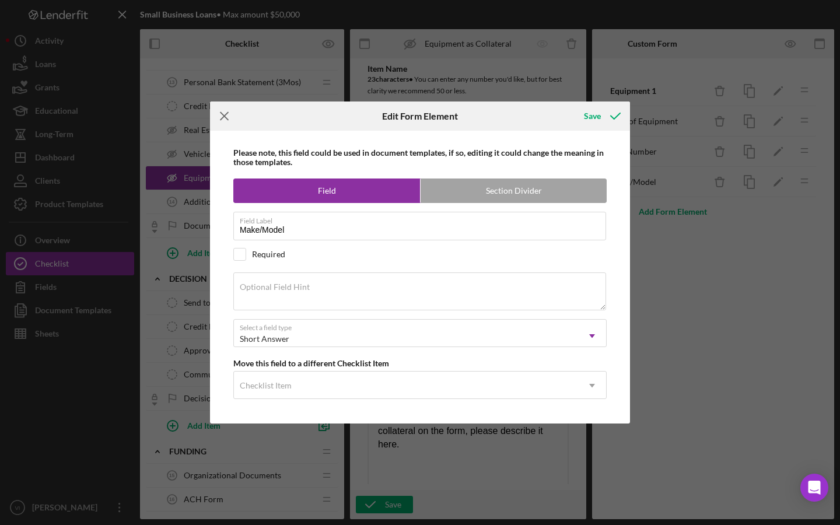
click at [220, 125] on icon "Icon/Menu Close" at bounding box center [224, 115] width 29 height 29
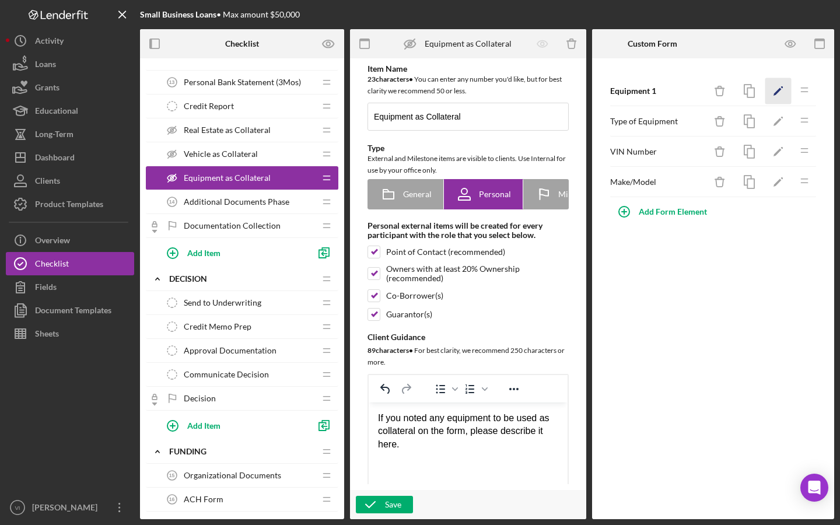
click at [779, 89] on polygon "button" at bounding box center [777, 92] width 8 height 8
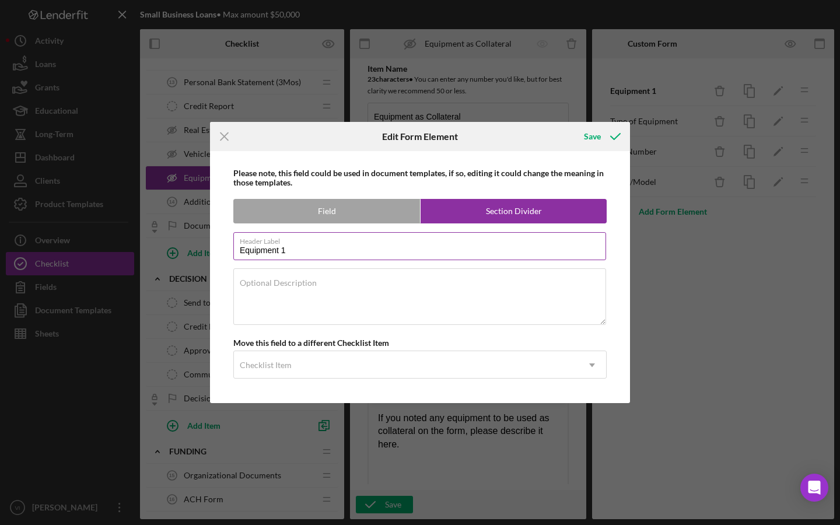
click at [472, 233] on label "Header Label" at bounding box center [423, 239] width 366 height 13
click at [472, 233] on input "Equipment 1" at bounding box center [419, 246] width 373 height 28
type input "Equipment"
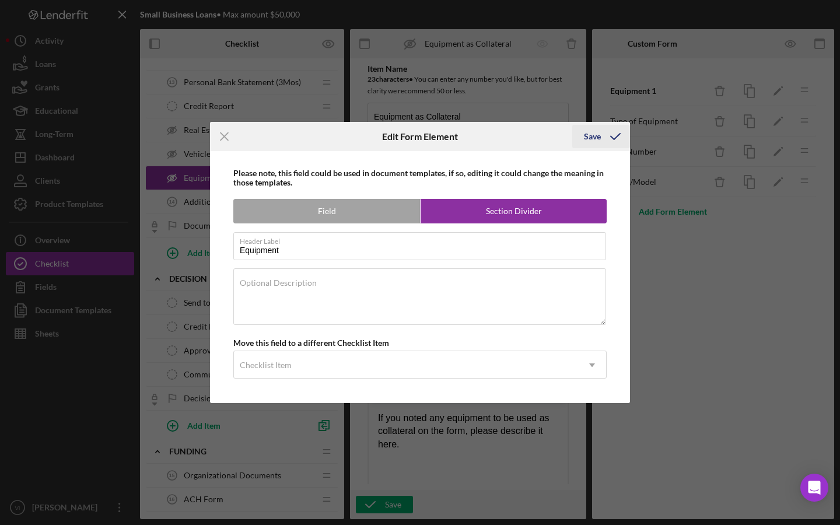
click at [608, 141] on icon "submit" at bounding box center [615, 136] width 29 height 29
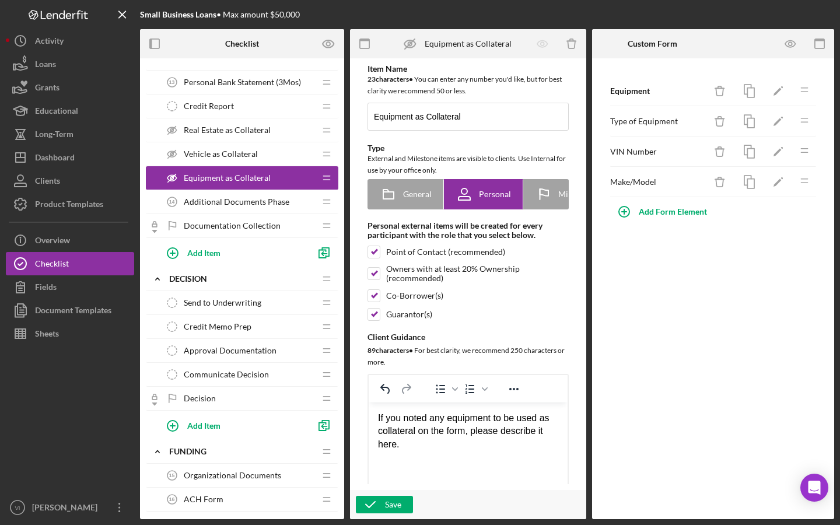
click at [298, 150] on div "Vehicle as Collateral Vehicle as Collateral" at bounding box center [237, 153] width 155 height 23
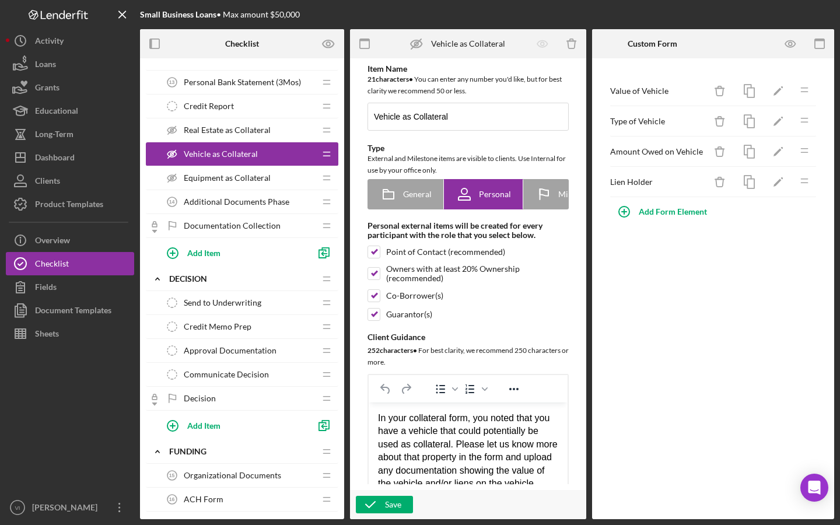
click at [257, 128] on span "Real Estate as Collateral" at bounding box center [227, 129] width 87 height 9
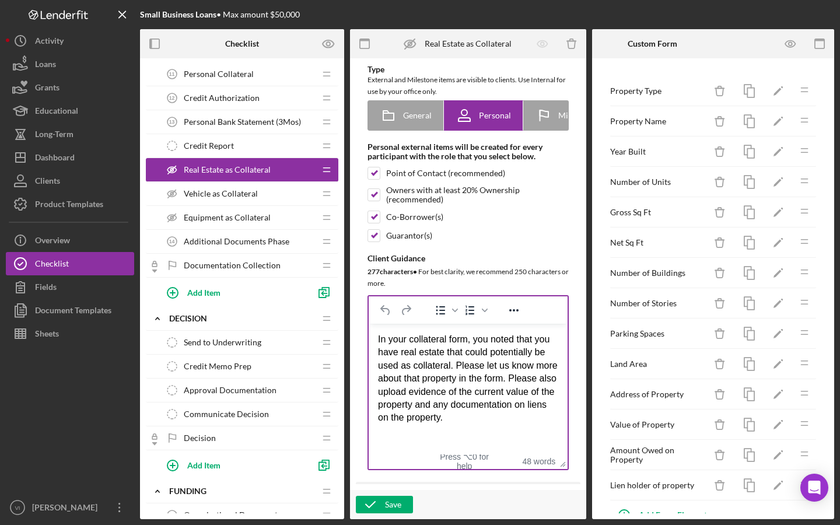
scroll to position [79, 0]
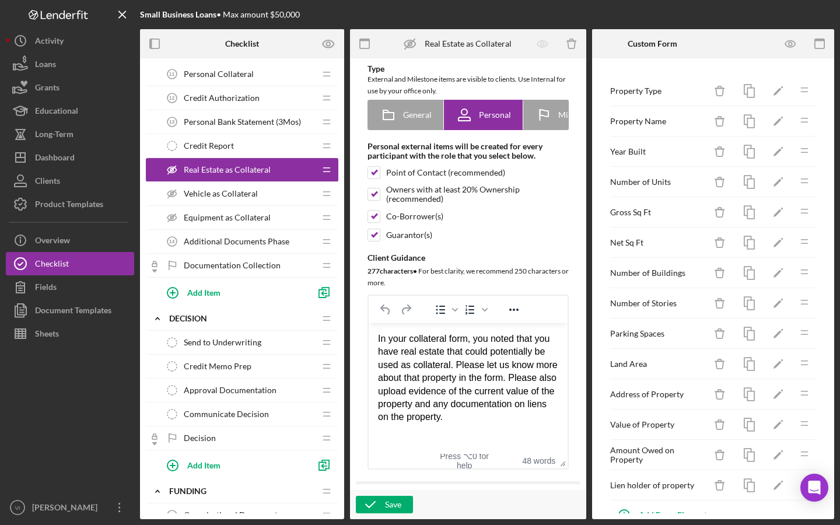
click at [233, 211] on div "Equipment as Collateral Equipment as Collateral" at bounding box center [237, 217] width 155 height 23
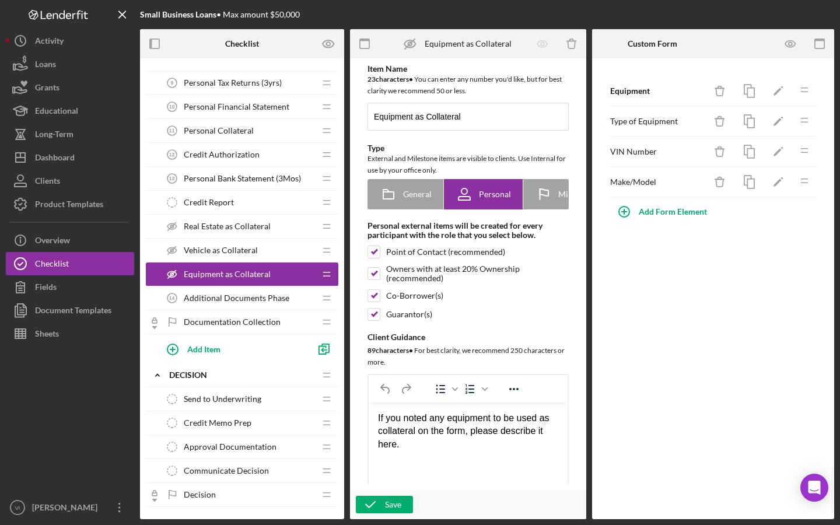
scroll to position [605, 0]
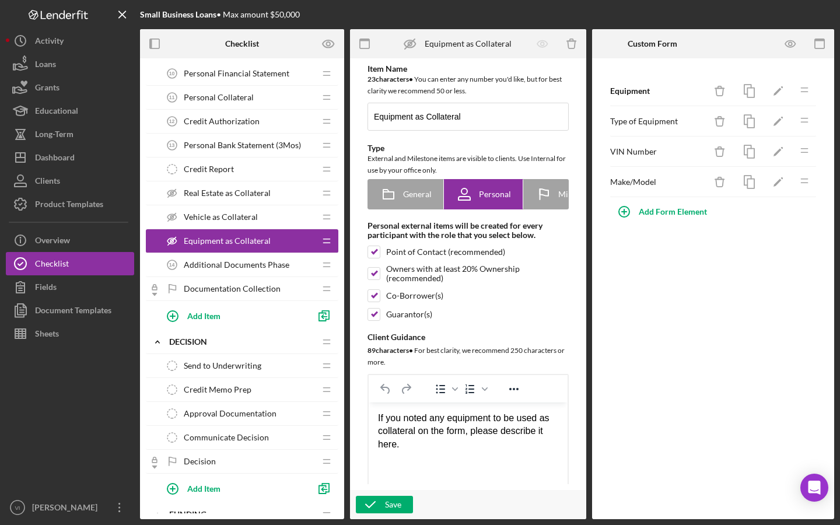
click at [380, 419] on div "If you noted any equipment to be used as collateral on the form, please describ…" at bounding box center [468, 430] width 180 height 39
click at [275, 215] on div "Vehicle as Collateral Vehicle as Collateral" at bounding box center [237, 216] width 155 height 23
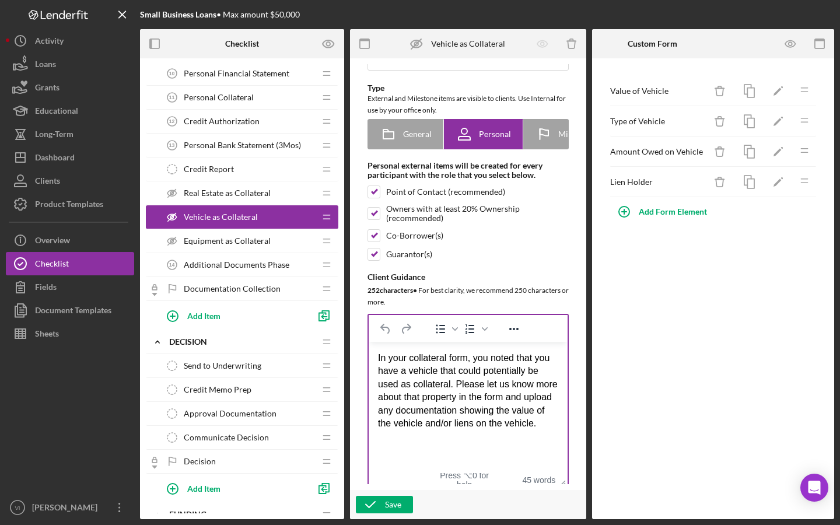
scroll to position [61, 0]
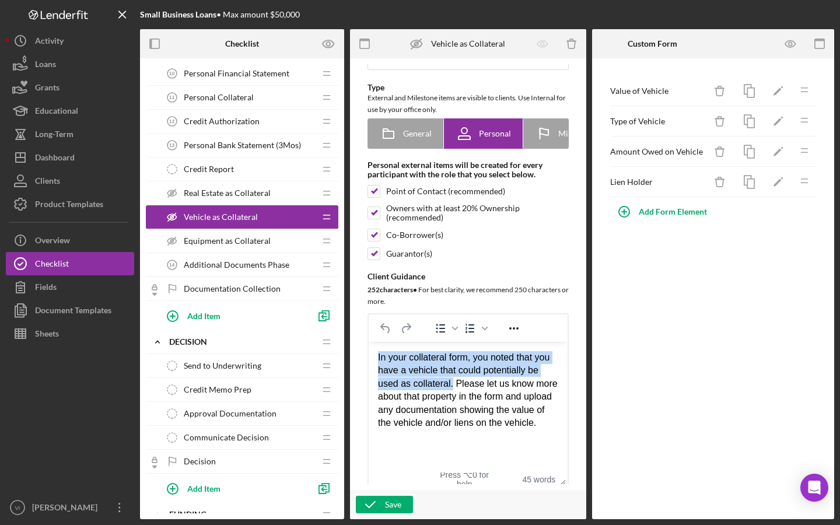
drag, startPoint x: 455, startPoint y: 387, endPoint x: 378, endPoint y: 348, distance: 86.6
click at [378, 348] on html "In your collateral form, you noted that you have a vehicle that could potential…" at bounding box center [468, 389] width 199 height 97
copy div "In your collateral form, you noted that you have a vehicle that could potential…"
click at [289, 249] on div "Equipment as Collateral Equipment as Collateral" at bounding box center [237, 240] width 155 height 23
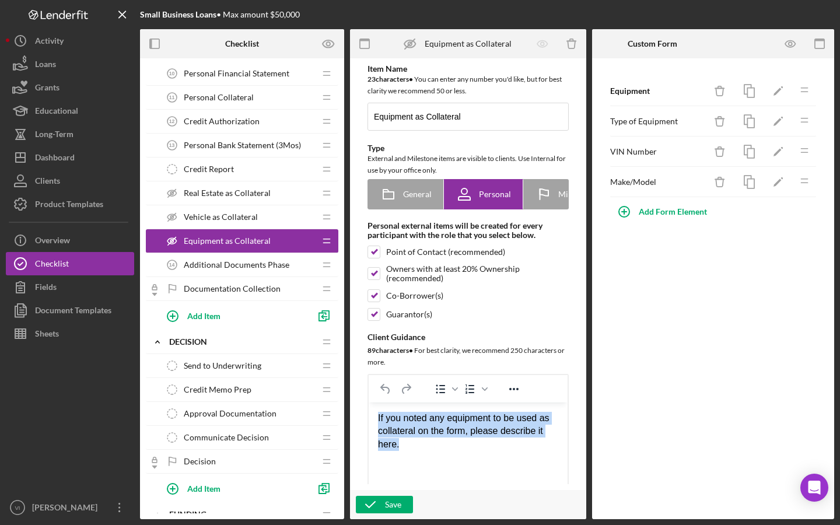
drag, startPoint x: 443, startPoint y: 441, endPoint x: 368, endPoint y: 416, distance: 79.3
click at [369, 416] on html "If you noted any equipment to be used as collateral on the form, please describ…" at bounding box center [468, 431] width 199 height 58
paste body "Rich Text Area. Press ALT-0 for help."
drag, startPoint x: 531, startPoint y: 431, endPoint x: 514, endPoint y: 431, distance: 16.9
click at [515, 431] on div "In your collateral form, you noted that you have a vehicle that could potential…" at bounding box center [468, 430] width 180 height 39
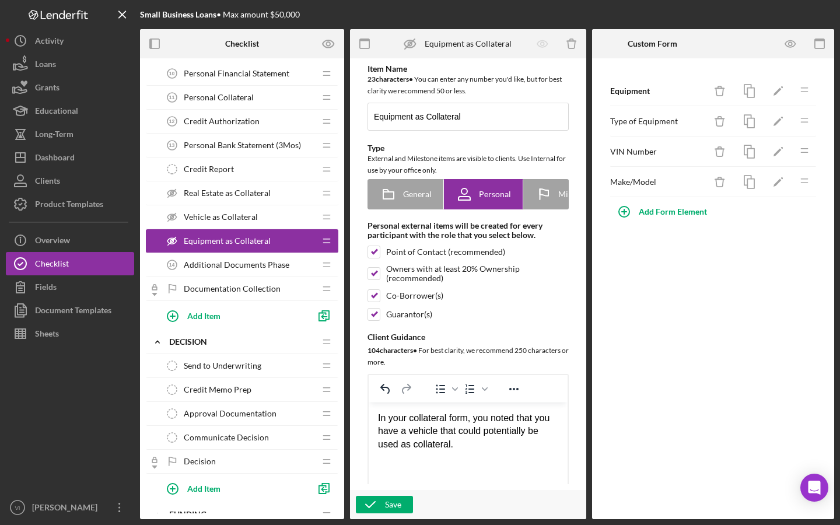
click at [412, 431] on div "In your collateral form, you noted that you have a vehicle that could potential…" at bounding box center [468, 430] width 180 height 39
click at [383, 444] on div "In your collateral form, you noted that you have some equipment that could pote…" at bounding box center [468, 430] width 180 height 39
click at [387, 444] on div "In your collateral form, you noted that you have some equipment that could pote…" at bounding box center [468, 430] width 180 height 39
click at [387, 444] on div "In your collateral form, you noted that you have some equipment that could pten…" at bounding box center [468, 430] width 180 height 39
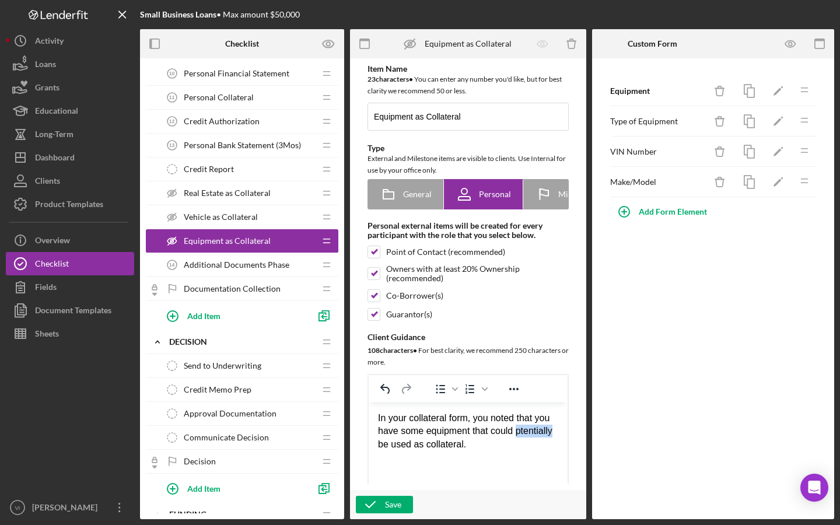
click at [387, 444] on div "In your collateral form, you noted that you have some equipment that could pten…" at bounding box center [468, 430] width 180 height 39
click at [474, 443] on div "In your collateral form, you noted that you have some equipment that could be u…" at bounding box center [468, 430] width 180 height 39
click at [403, 509] on button "Save" at bounding box center [384, 504] width 57 height 17
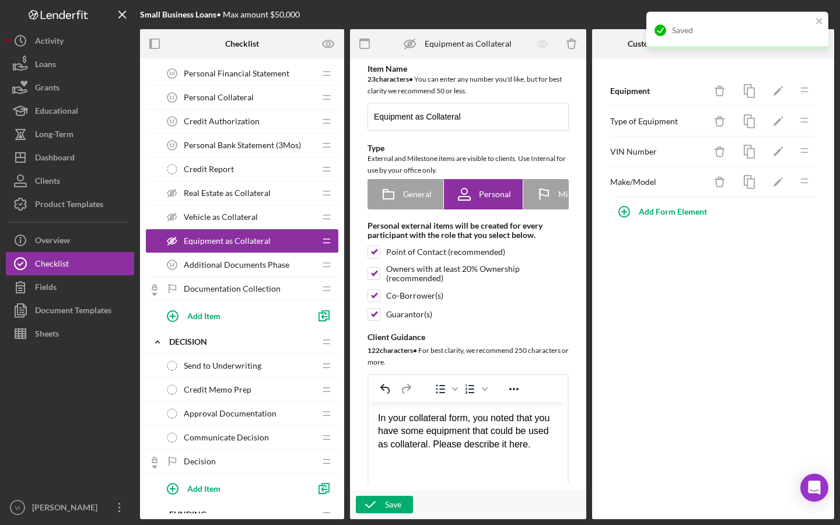
click at [258, 224] on div "Vehicle as Collateral Vehicle as Collateral" at bounding box center [237, 216] width 155 height 23
